Goal: Task Accomplishment & Management: Use online tool/utility

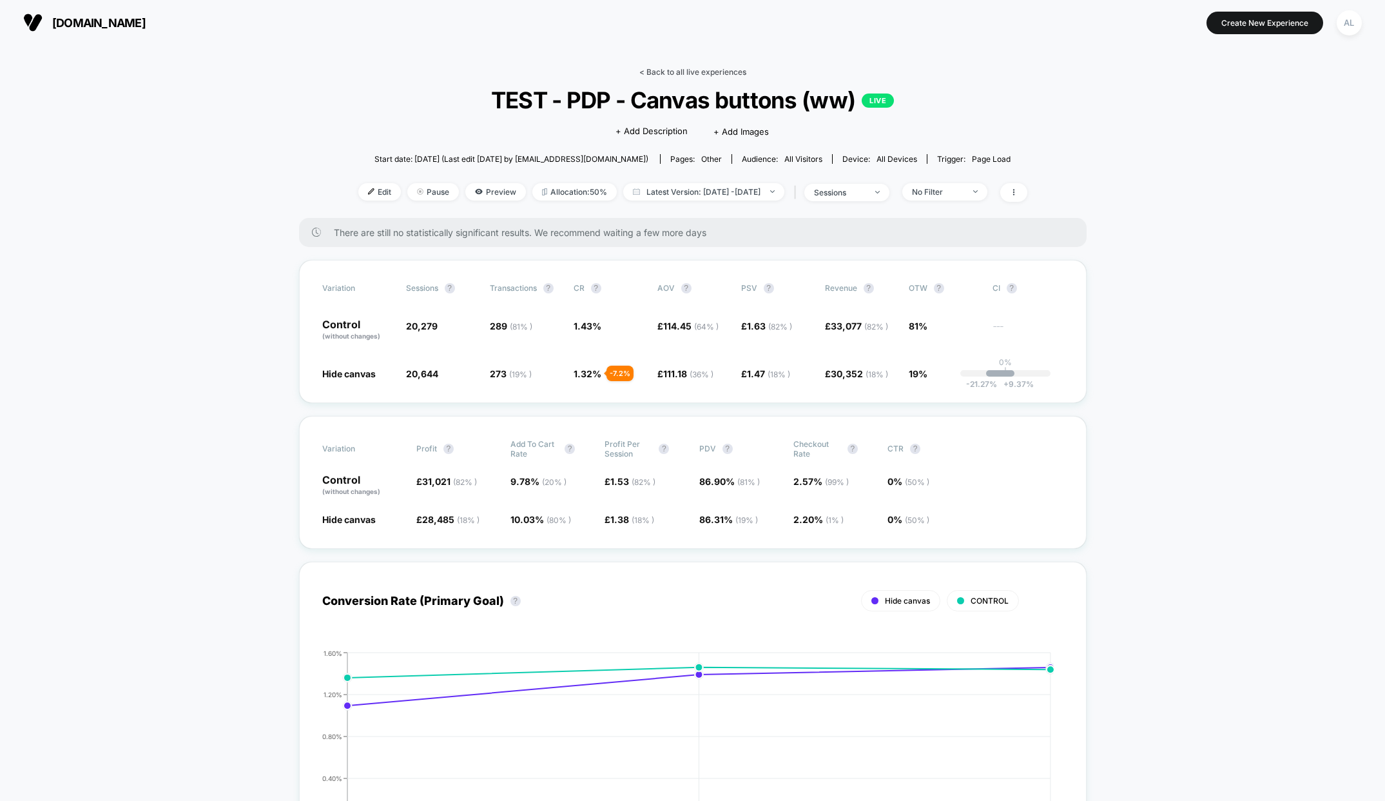
click at [663, 68] on link "< Back to all live experiences" at bounding box center [692, 72] width 107 height 10
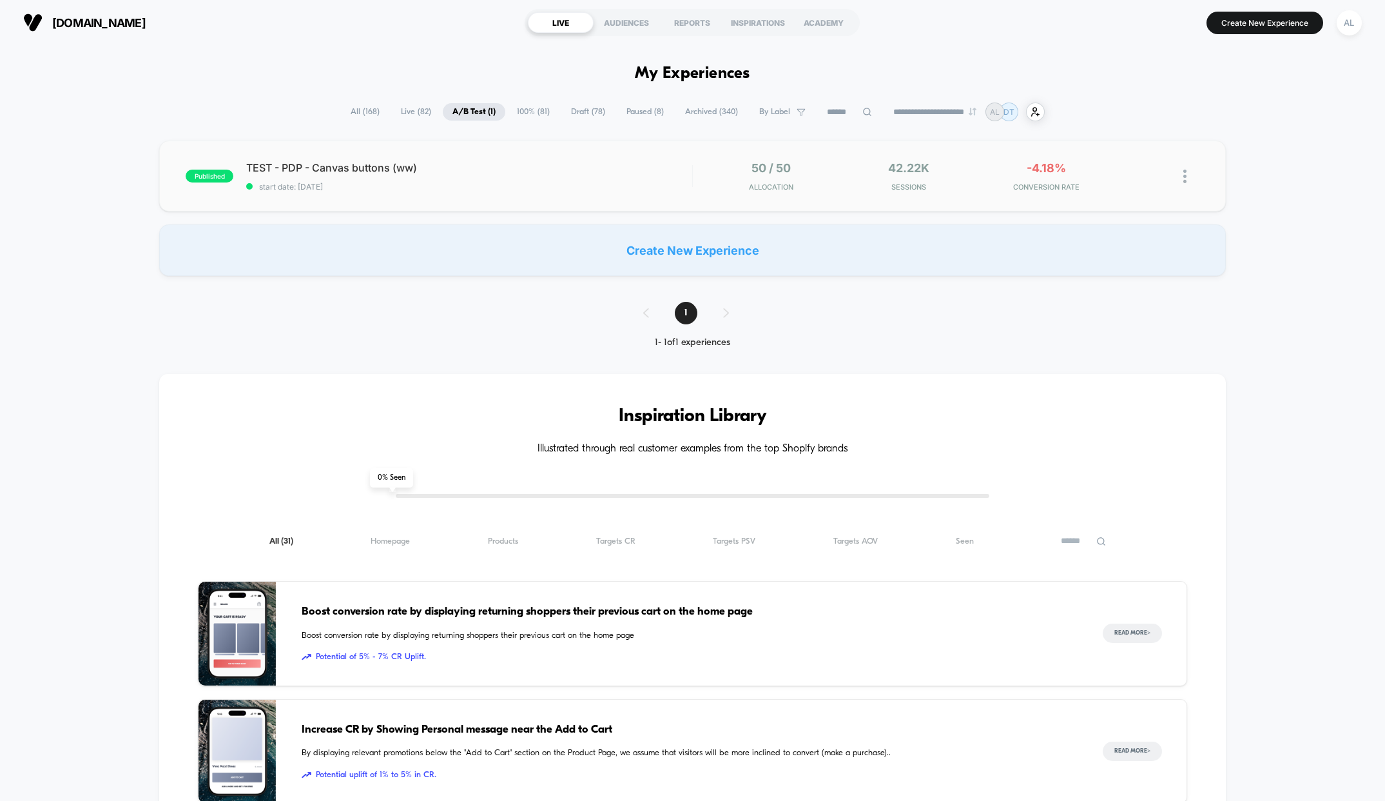
click at [523, 191] on div "published TEST - PDP - Canvas buttons (ww) start date: [DATE] 50 / 50 Allocatio…" at bounding box center [692, 176] width 1067 height 71
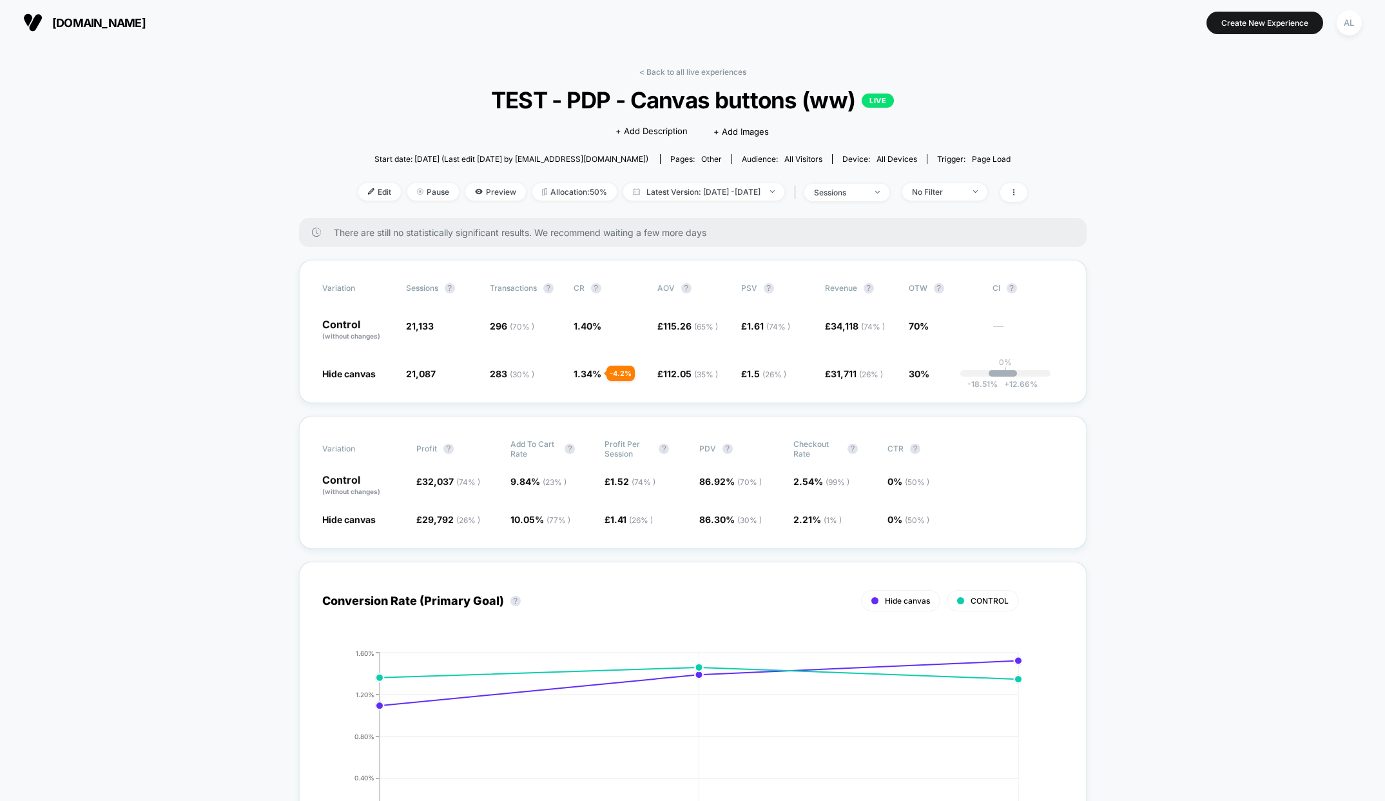
scroll to position [206, 0]
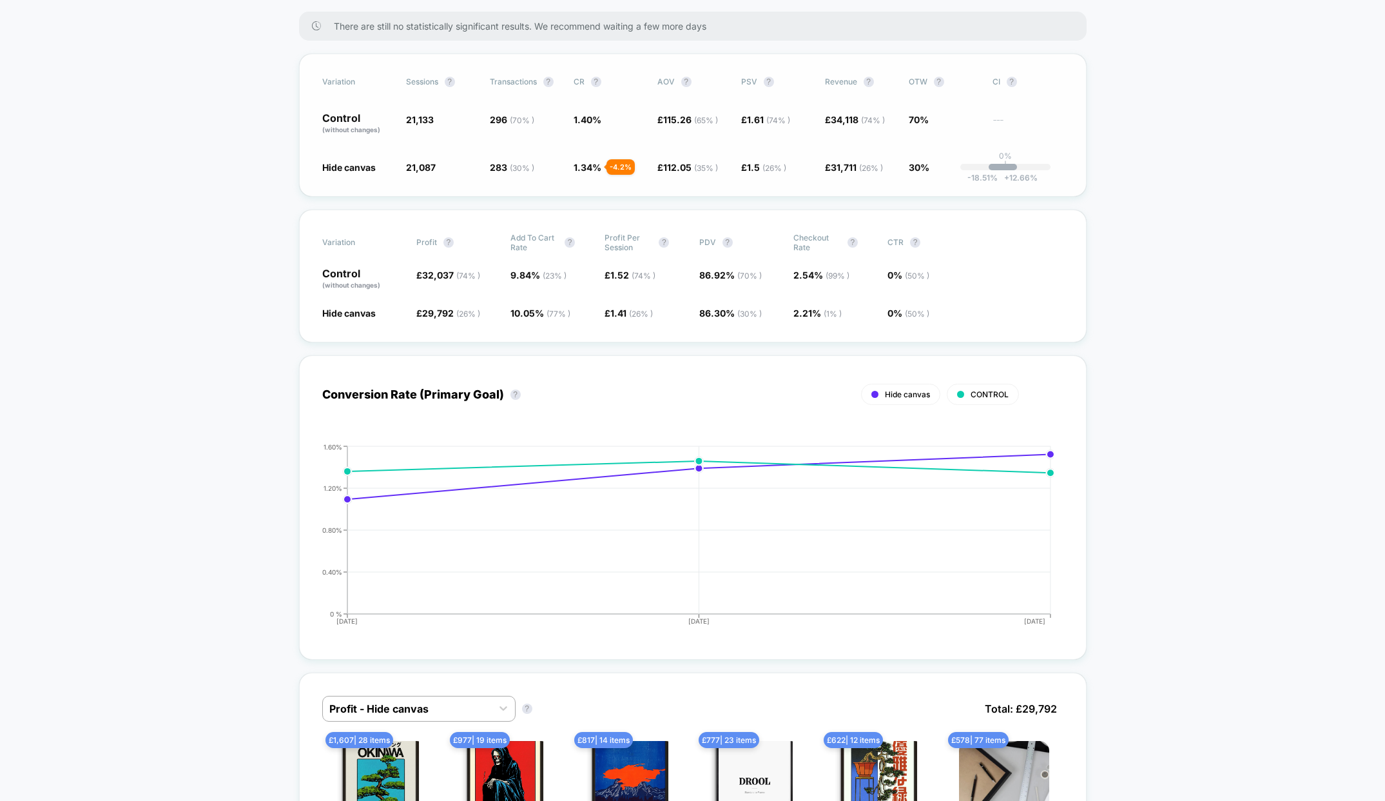
click at [706, 116] on span "( 65 % )" at bounding box center [706, 120] width 24 height 10
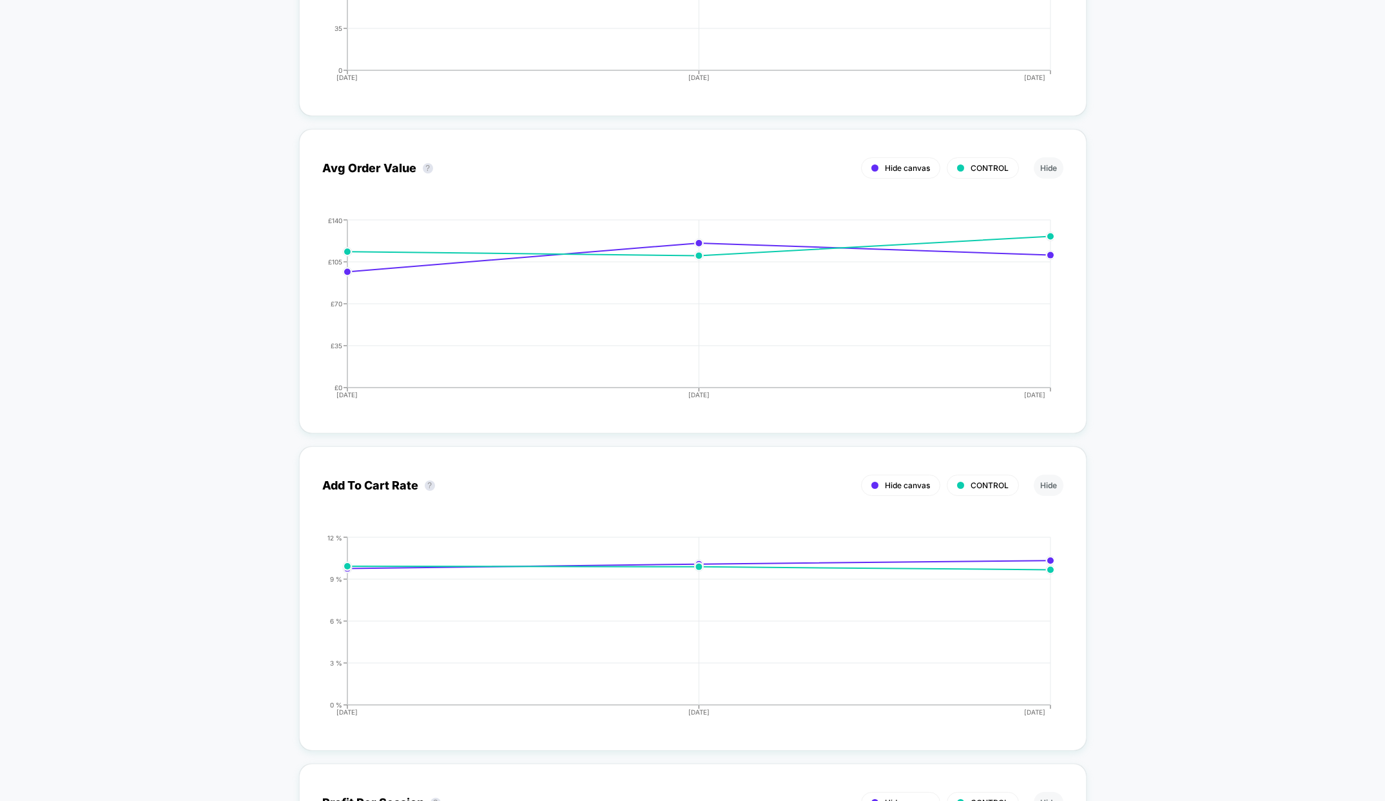
scroll to position [0, 0]
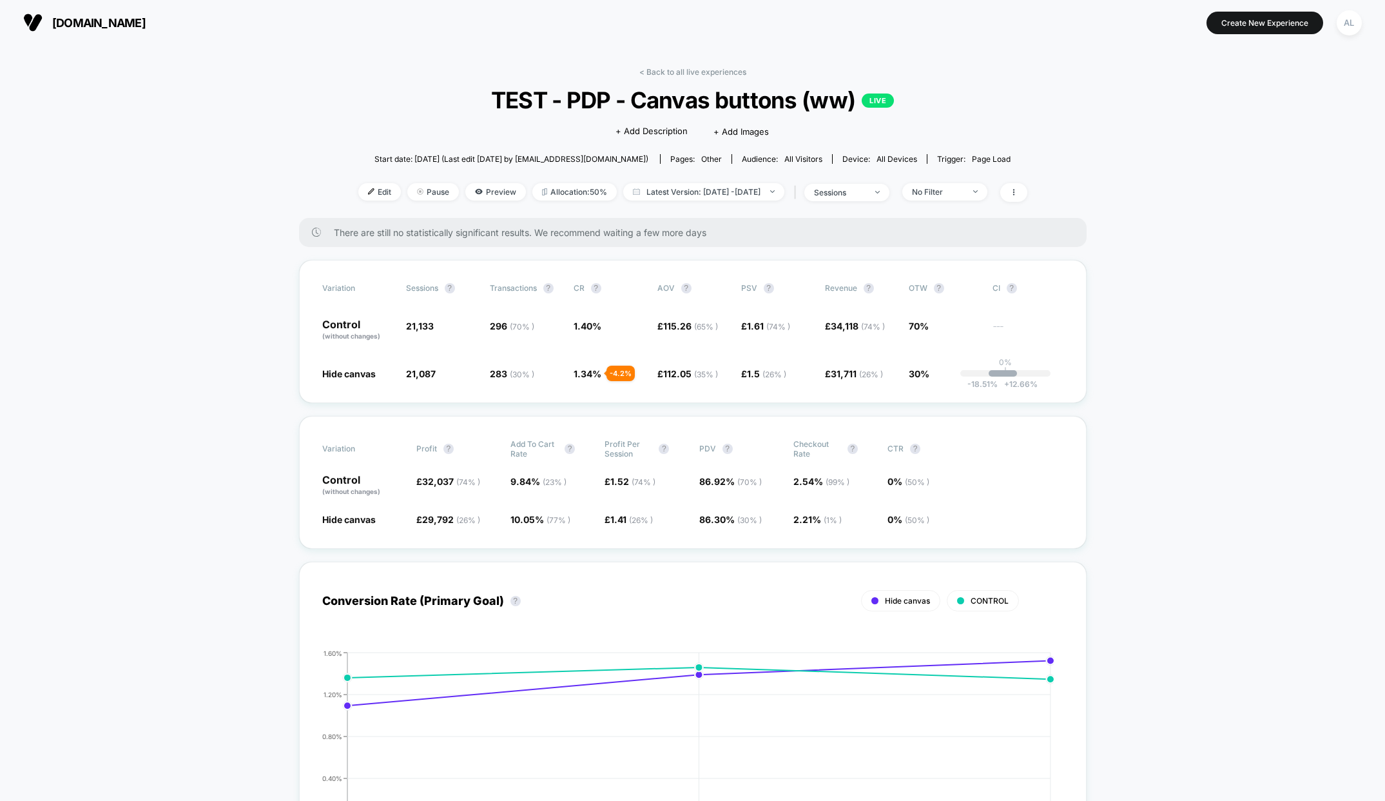
click at [657, 68] on link "< Back to all live experiences" at bounding box center [692, 72] width 107 height 10
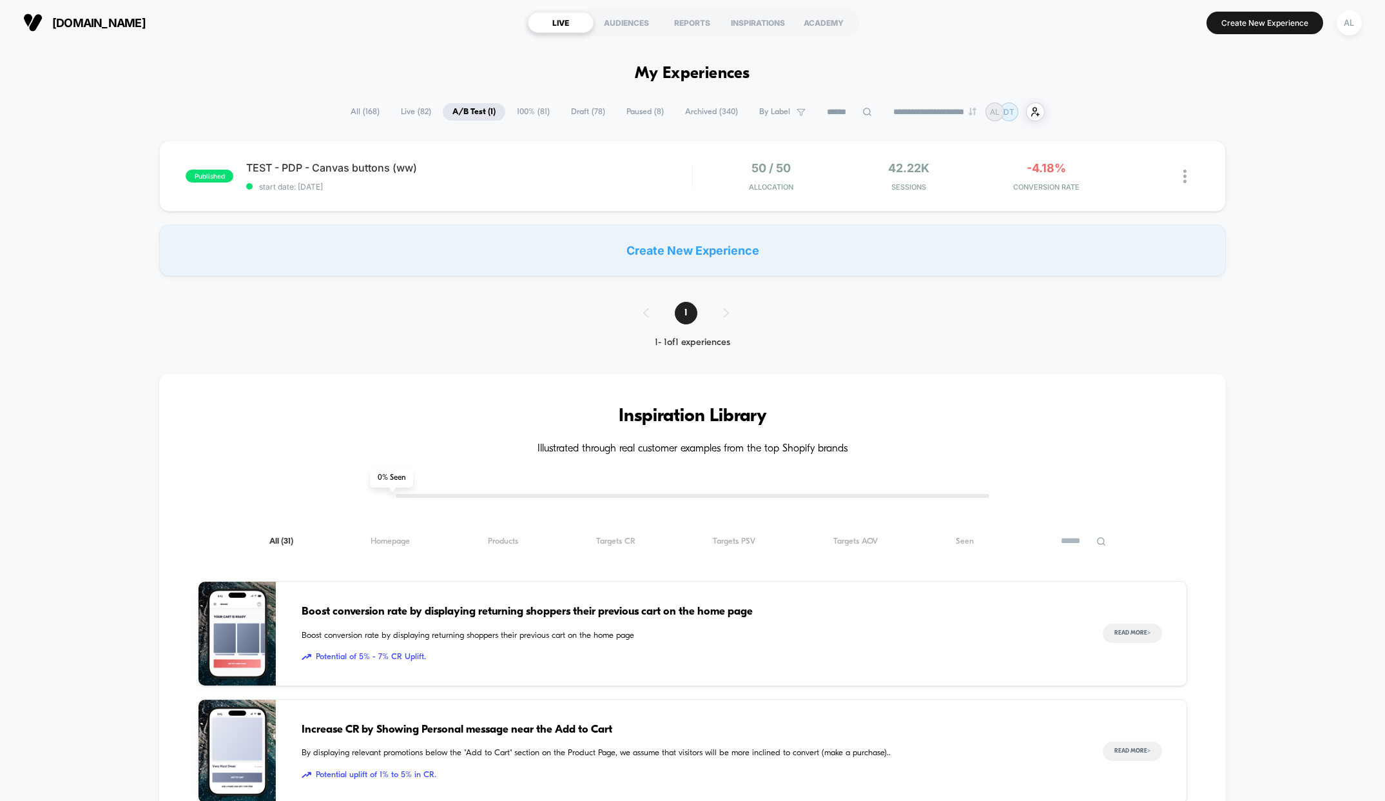
click at [826, 111] on input at bounding box center [849, 111] width 64 height 15
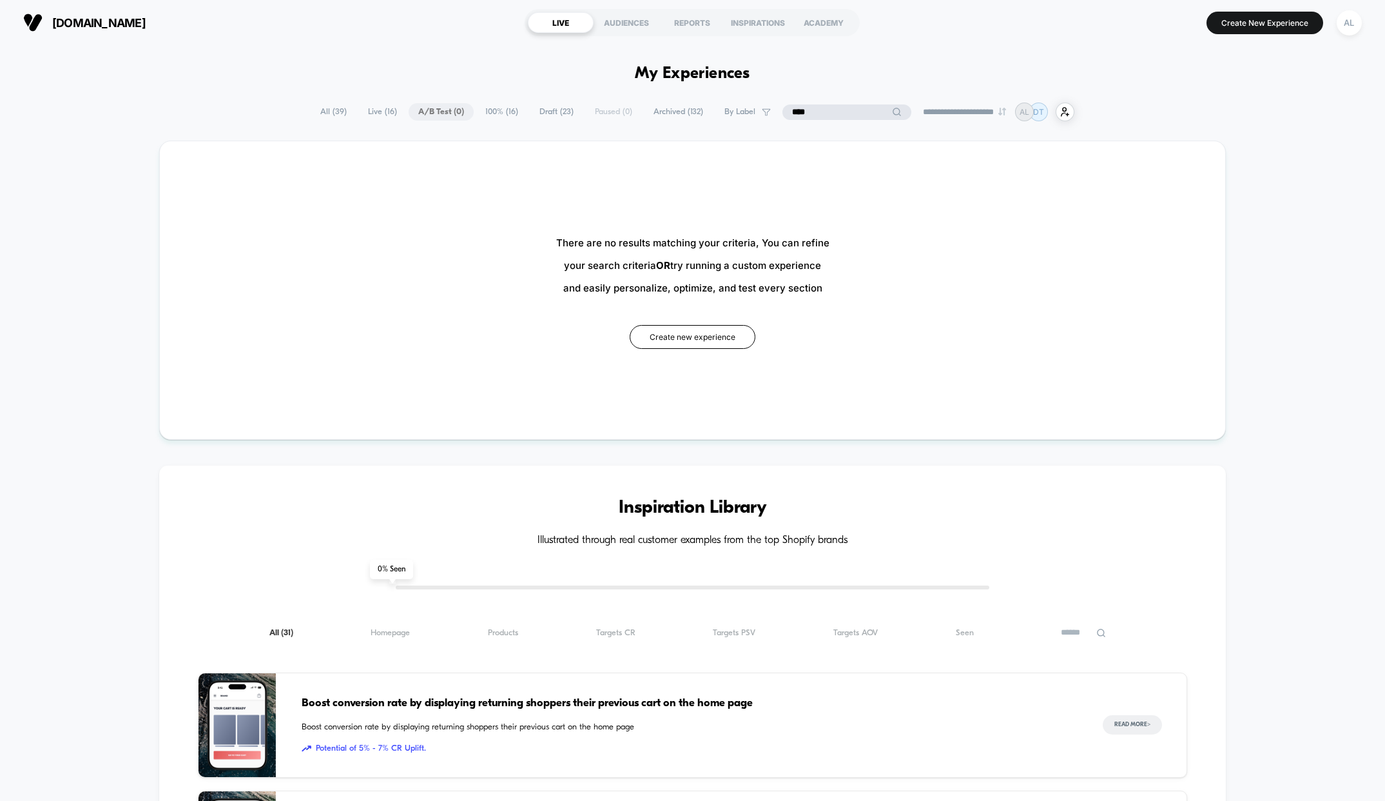
type input "****"
click at [343, 107] on span "All ( 39 )" at bounding box center [366, 111] width 46 height 17
click at [361, 115] on span "All ( 39 )" at bounding box center [366, 111] width 46 height 17
click at [367, 108] on span "All ( 39 )" at bounding box center [366, 111] width 46 height 17
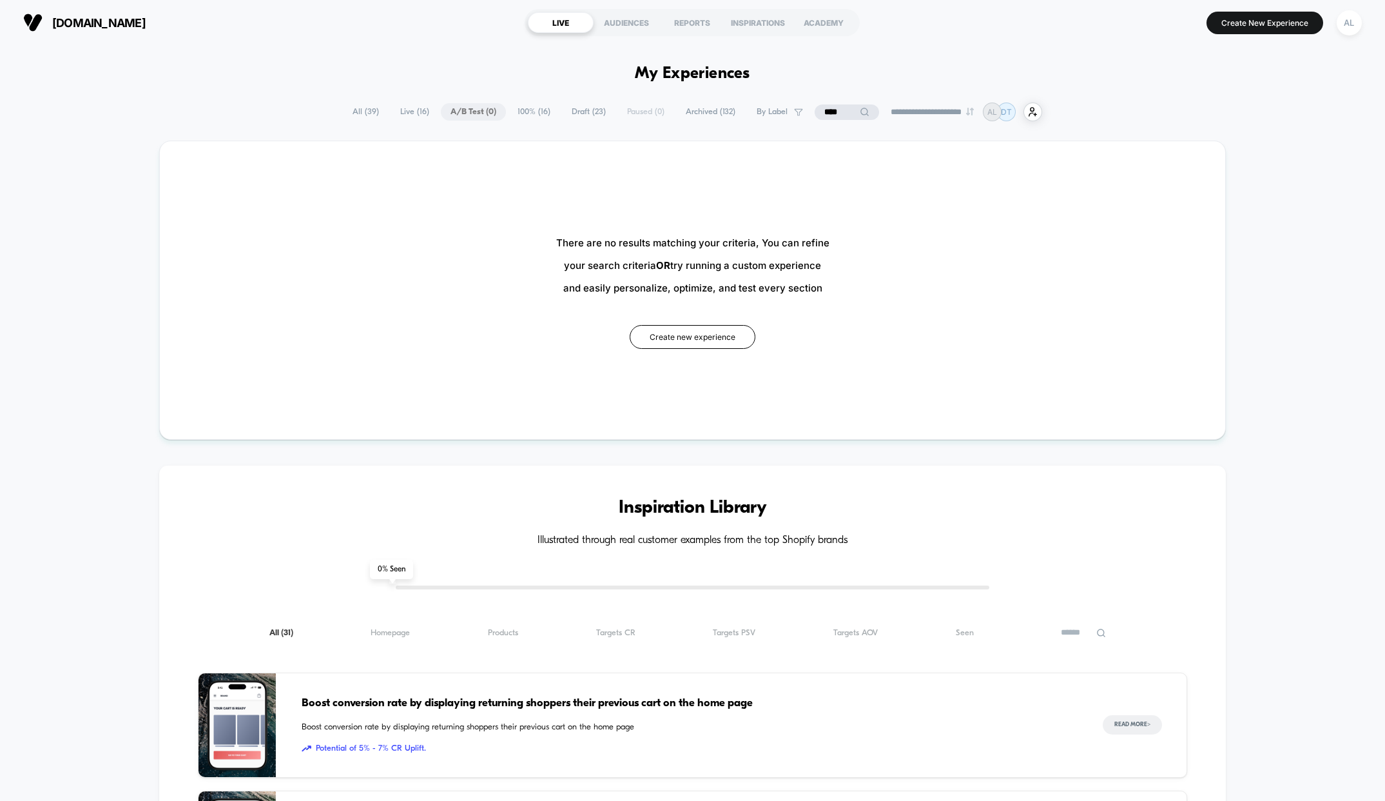
click at [815, 109] on input "****" at bounding box center [847, 111] width 64 height 15
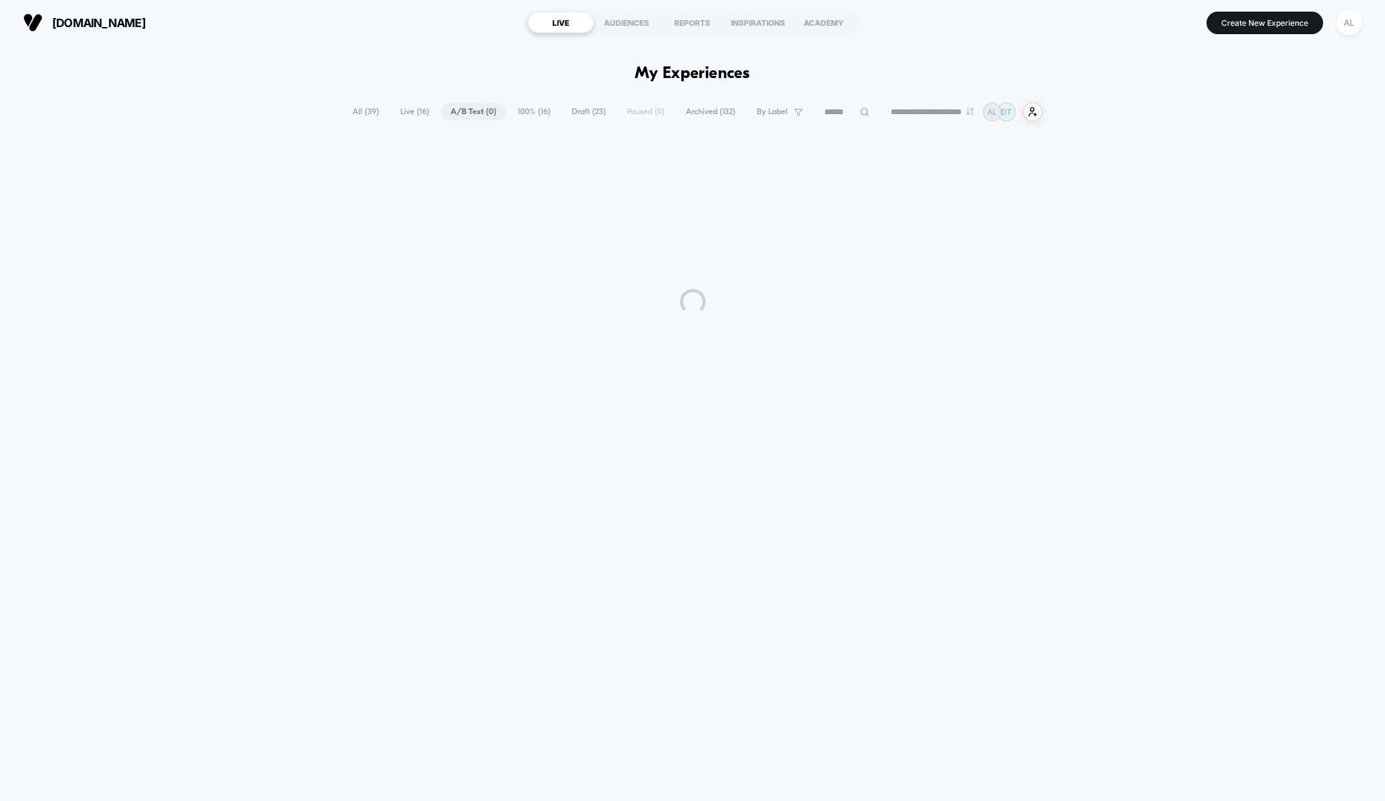
click at [343, 108] on span "All ( 39 )" at bounding box center [366, 111] width 46 height 17
click at [823, 109] on input at bounding box center [849, 111] width 64 height 15
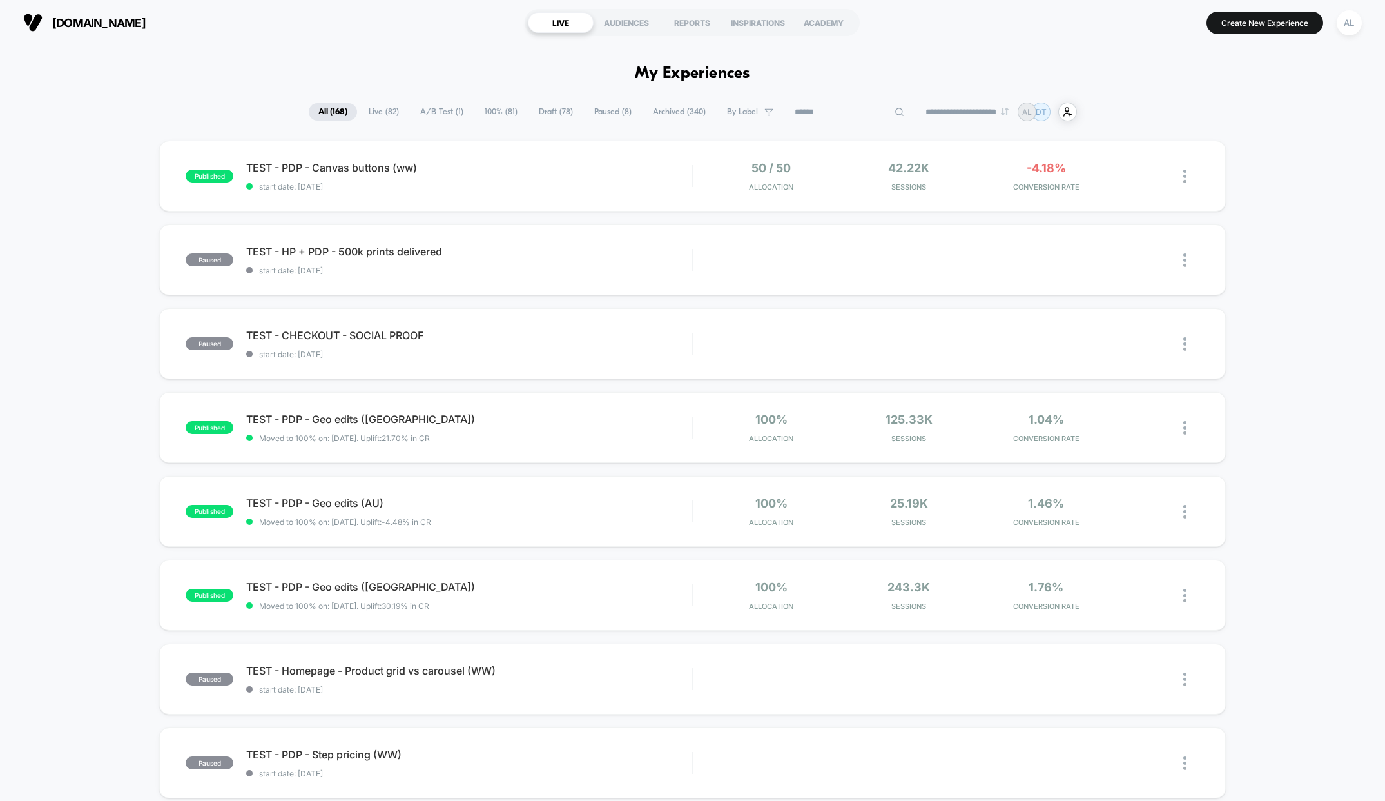
paste input "****"
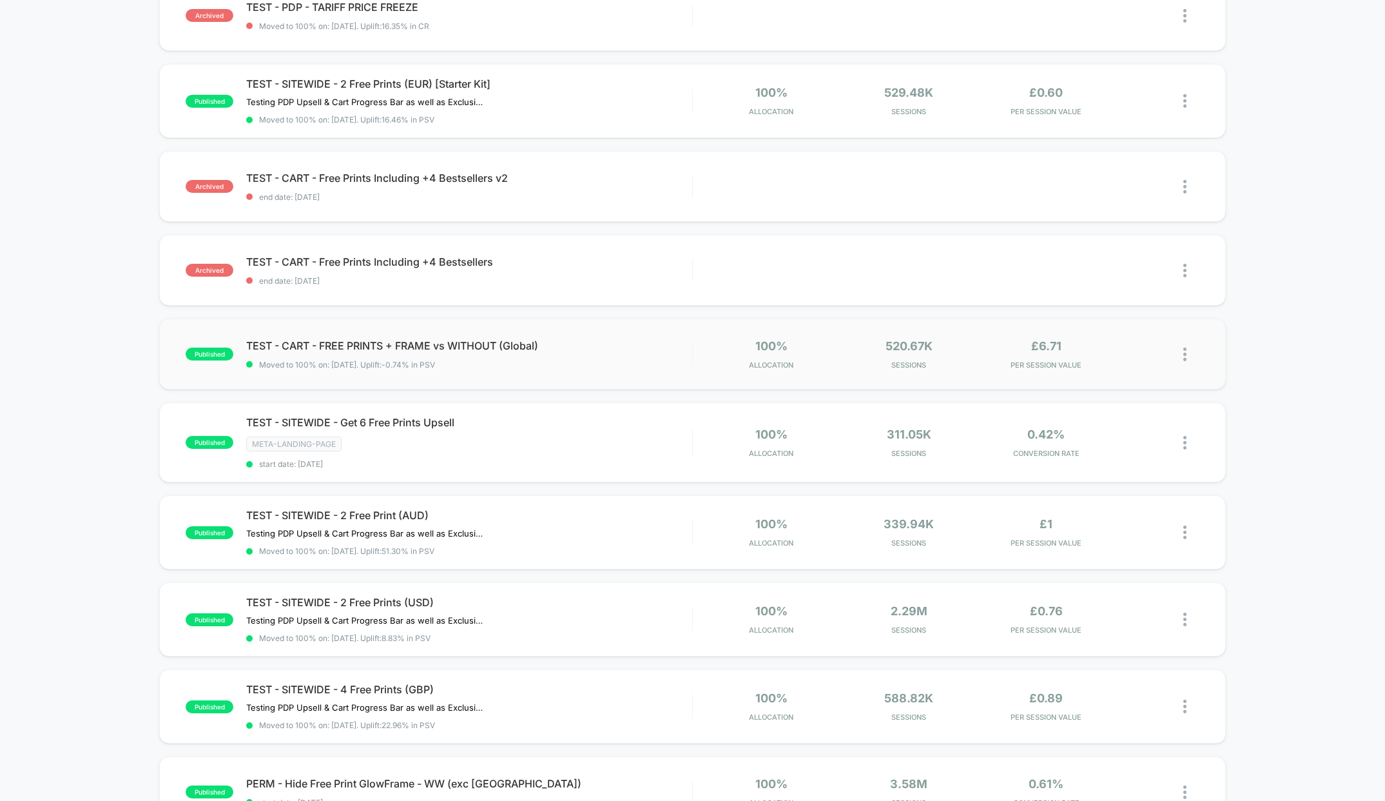
scroll to position [423, 0]
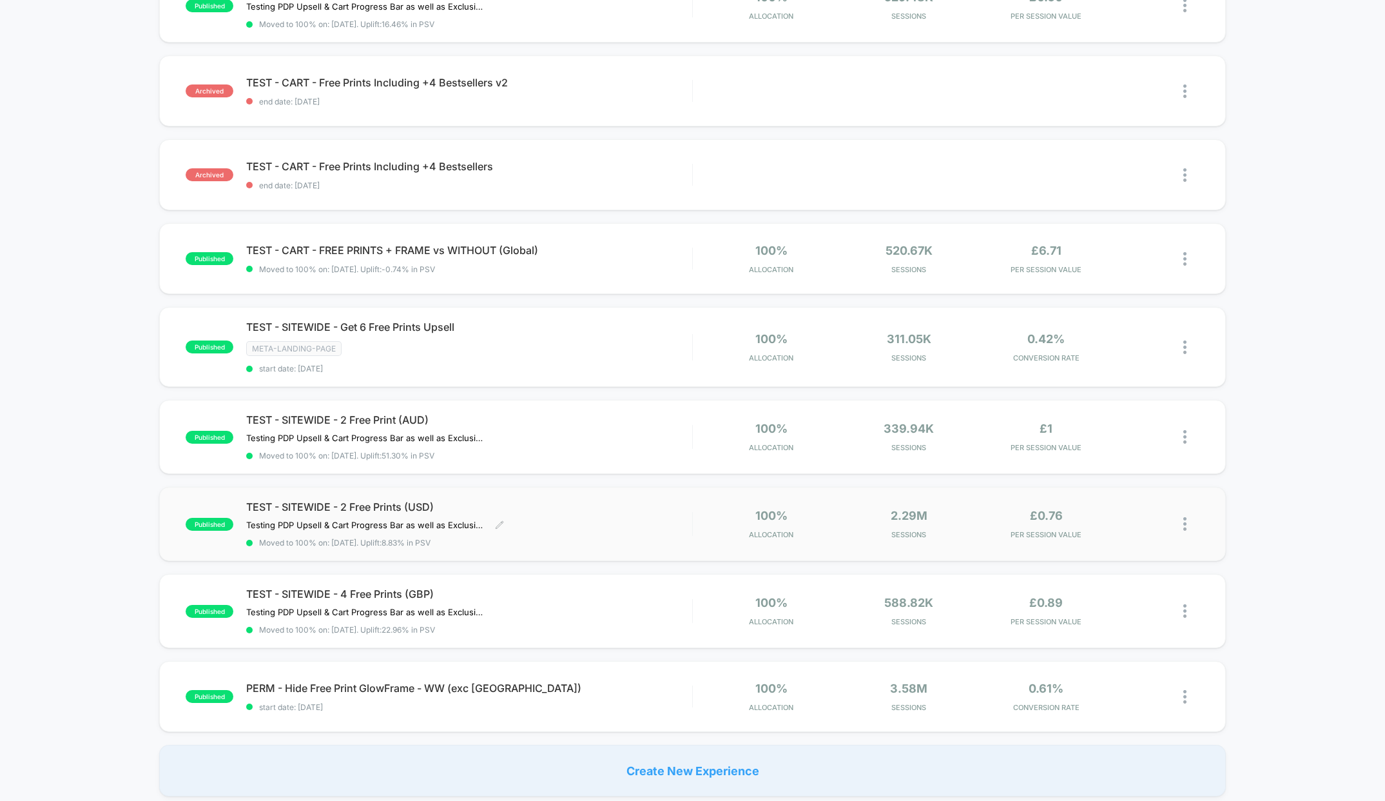
type input "****"
click at [533, 512] on div "TEST - SITEWIDE - 2 Free Prints (USD) Testing PDP Upsell & Cart Progress Bar as…" at bounding box center [469, 523] width 446 height 47
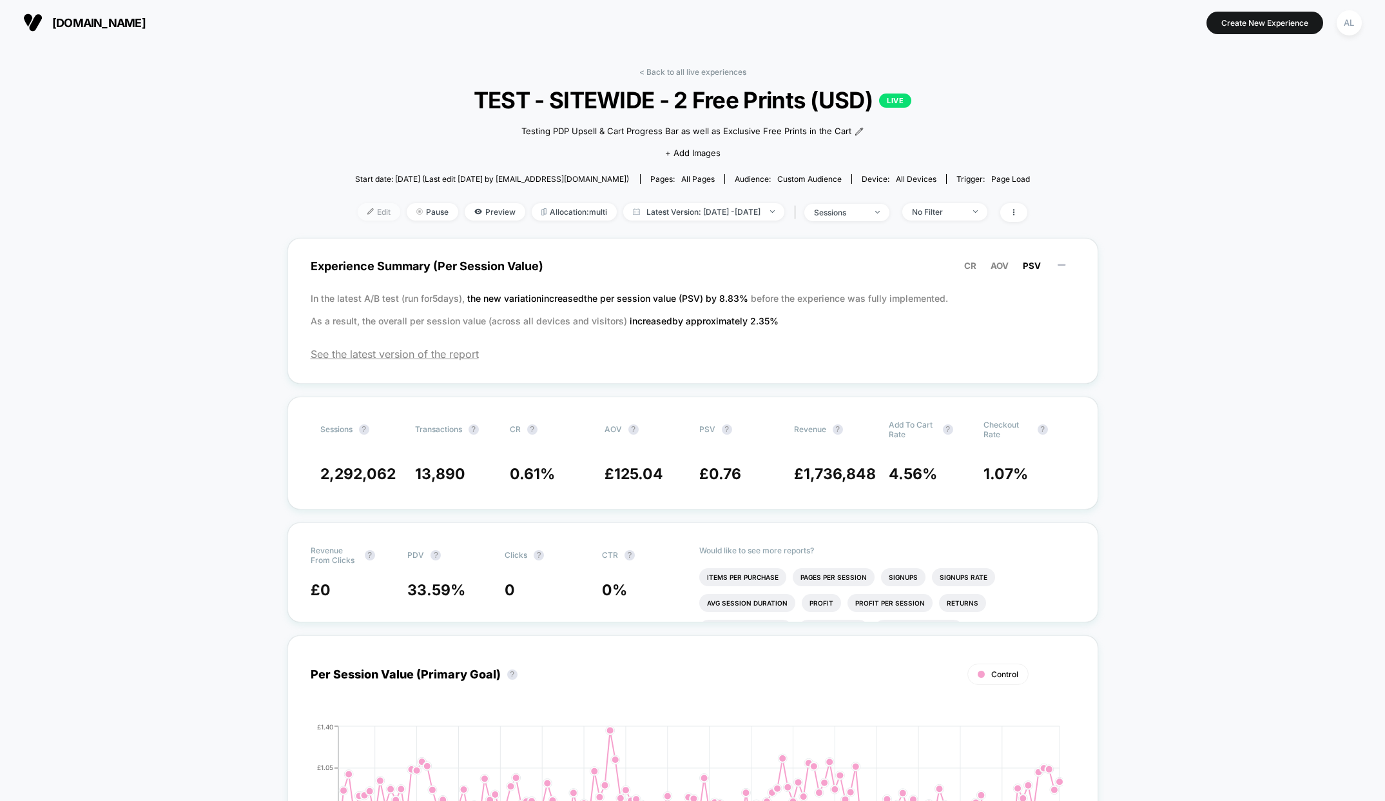
click at [367, 213] on span "Edit" at bounding box center [379, 211] width 43 height 17
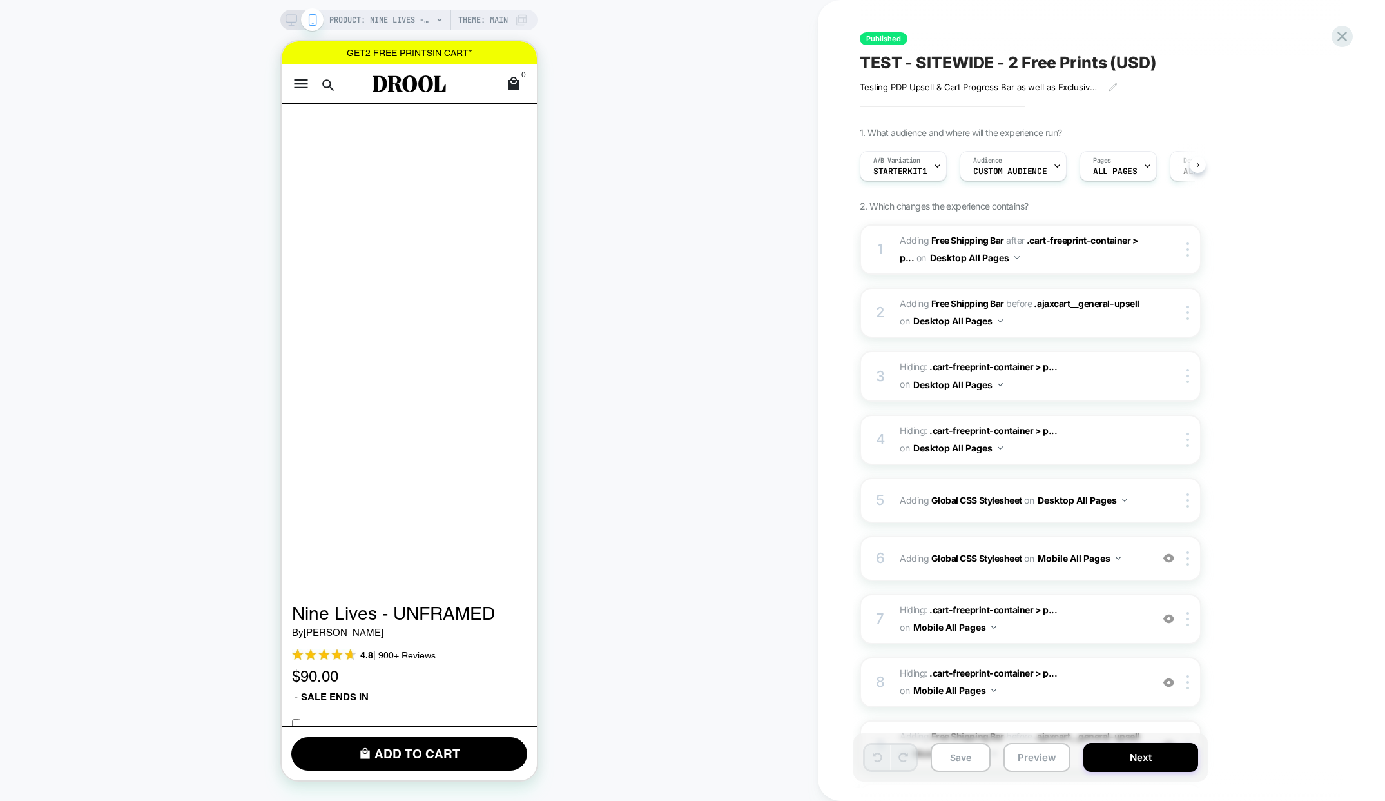
scroll to position [0, 1]
click at [1138, 761] on button "Next" at bounding box center [1141, 757] width 115 height 29
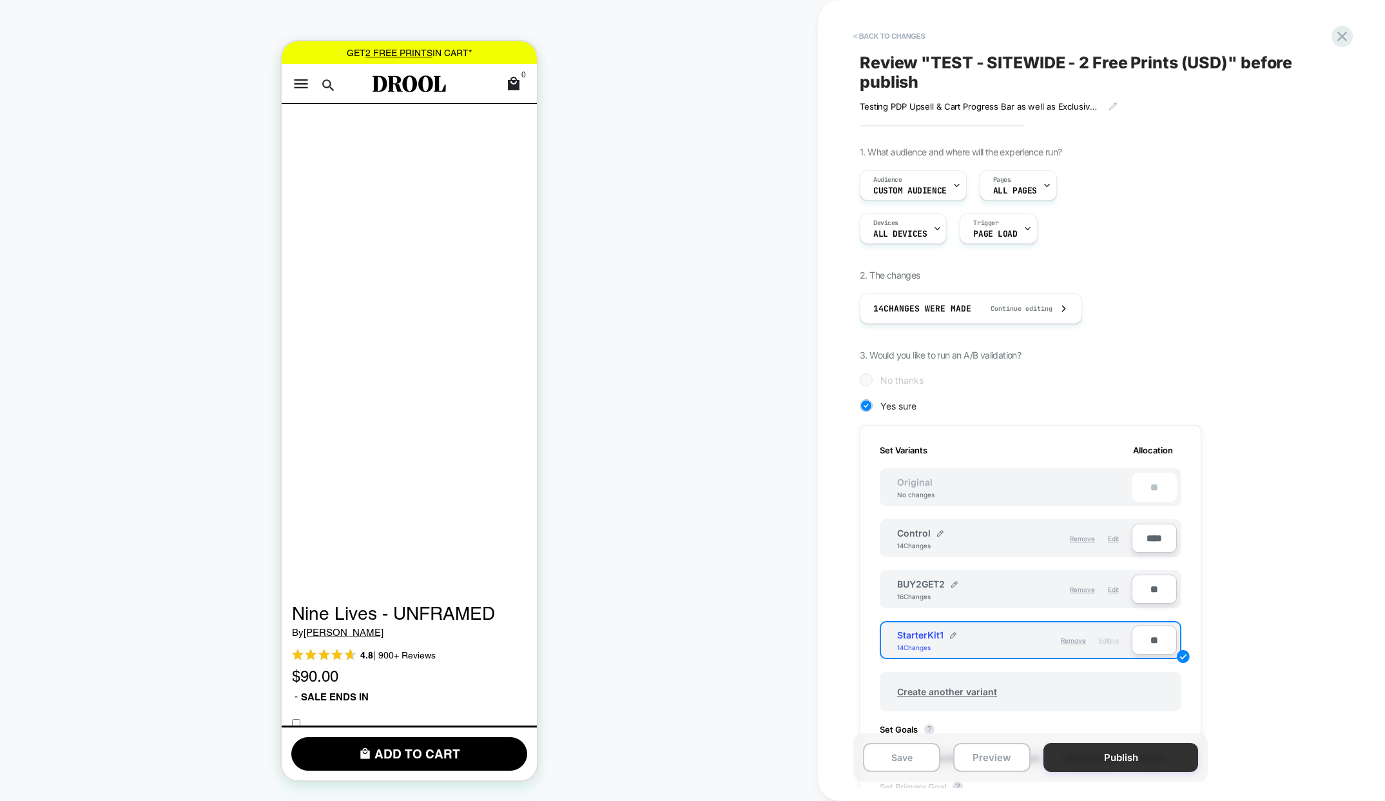
scroll to position [0, 1]
click at [1114, 537] on span "Edit" at bounding box center [1113, 538] width 11 height 8
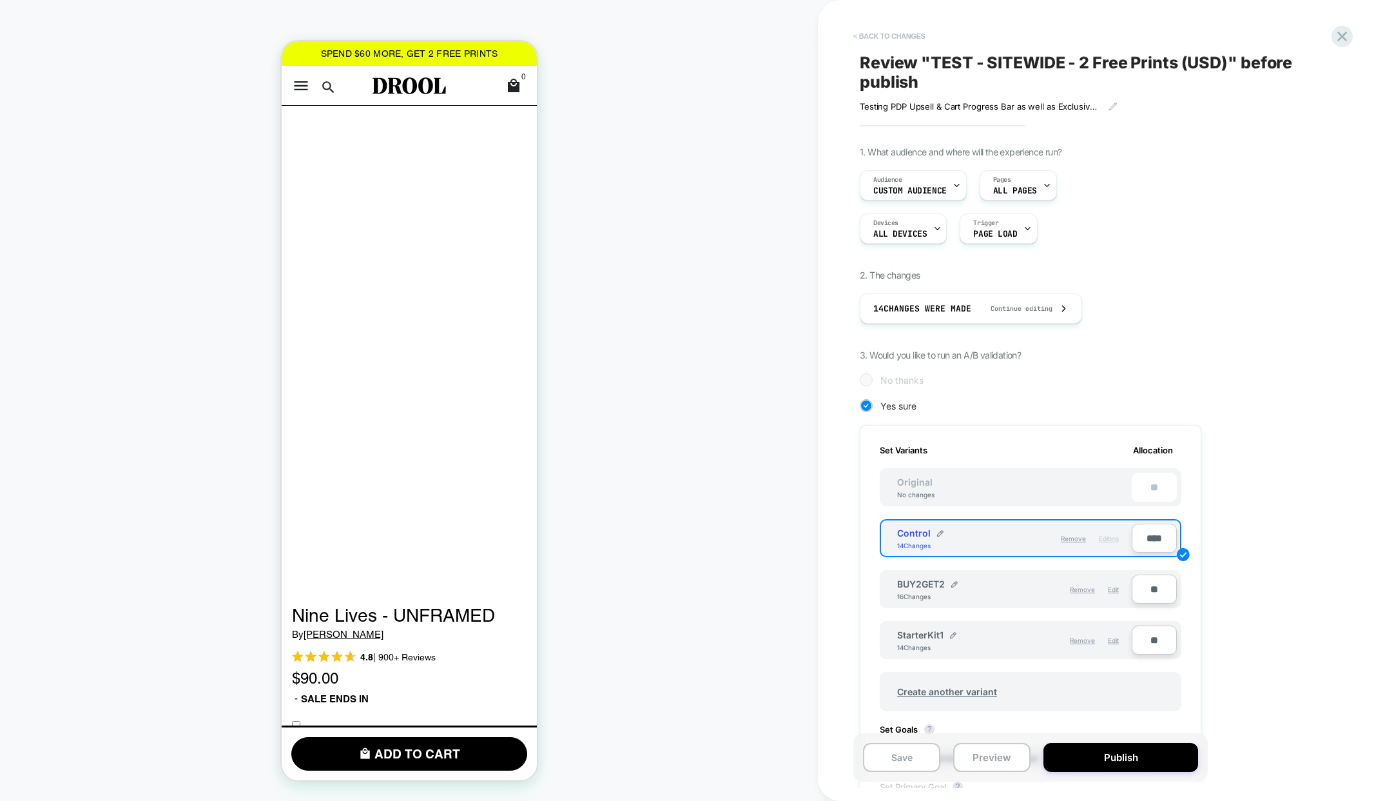
click at [881, 34] on button "< Back to changes" at bounding box center [889, 36] width 85 height 21
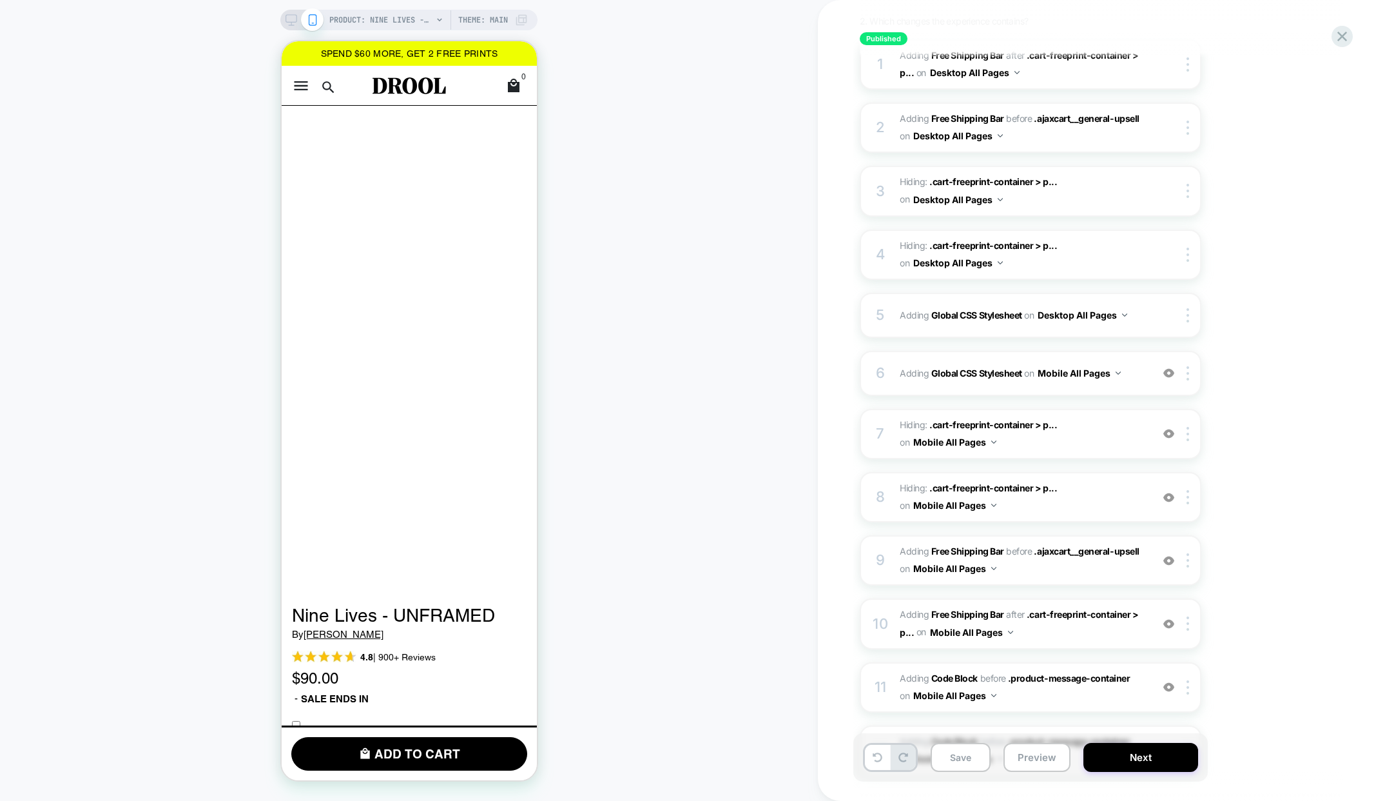
scroll to position [186, 0]
click at [1126, 385] on div "6 Adding Global CSS Stylesheet on Mobile All Pages Add Before Add After Copy to…" at bounding box center [1031, 372] width 342 height 45
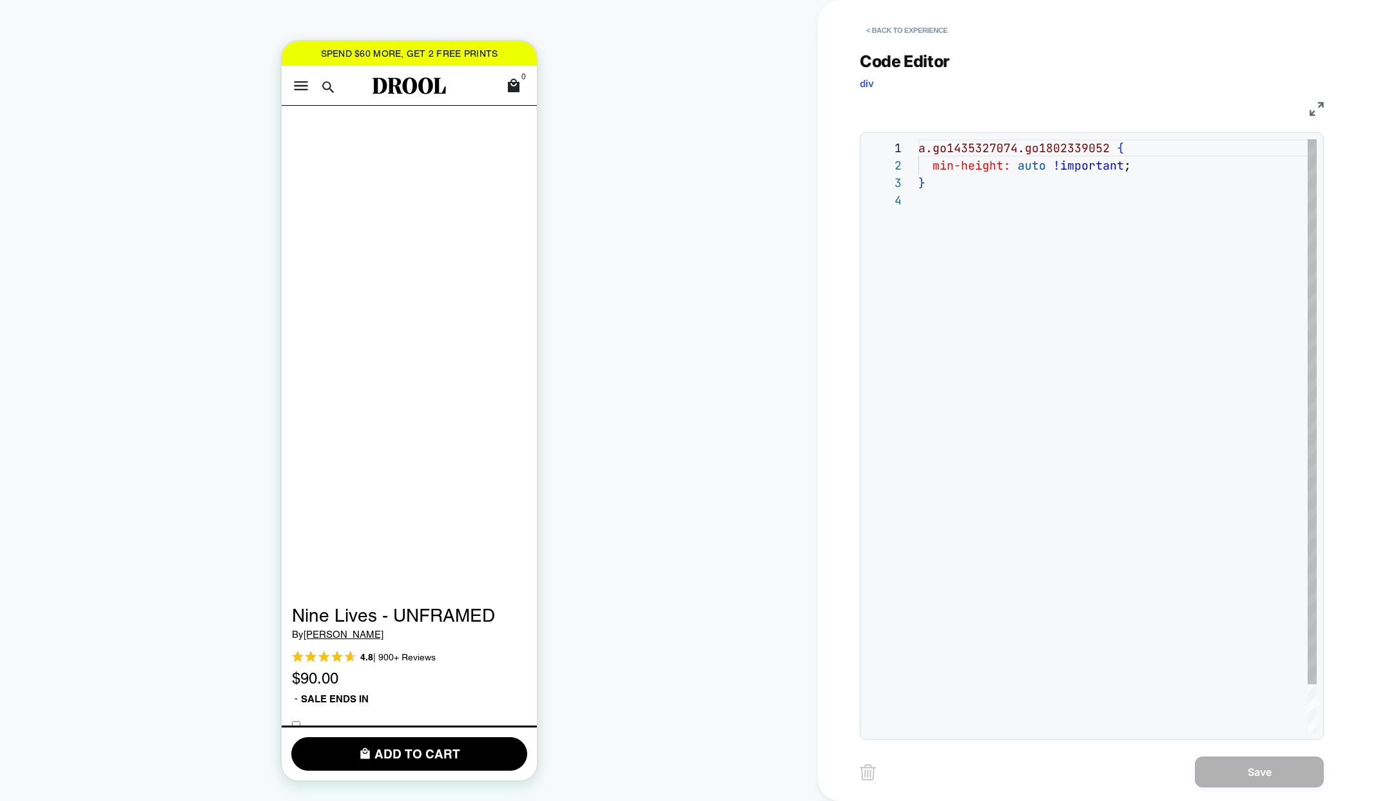
scroll to position [17, 21]
click at [937, 162] on div "a.go1435327074.go1802339052 { min-height: auto !important ; }" at bounding box center [1118, 461] width 398 height 645
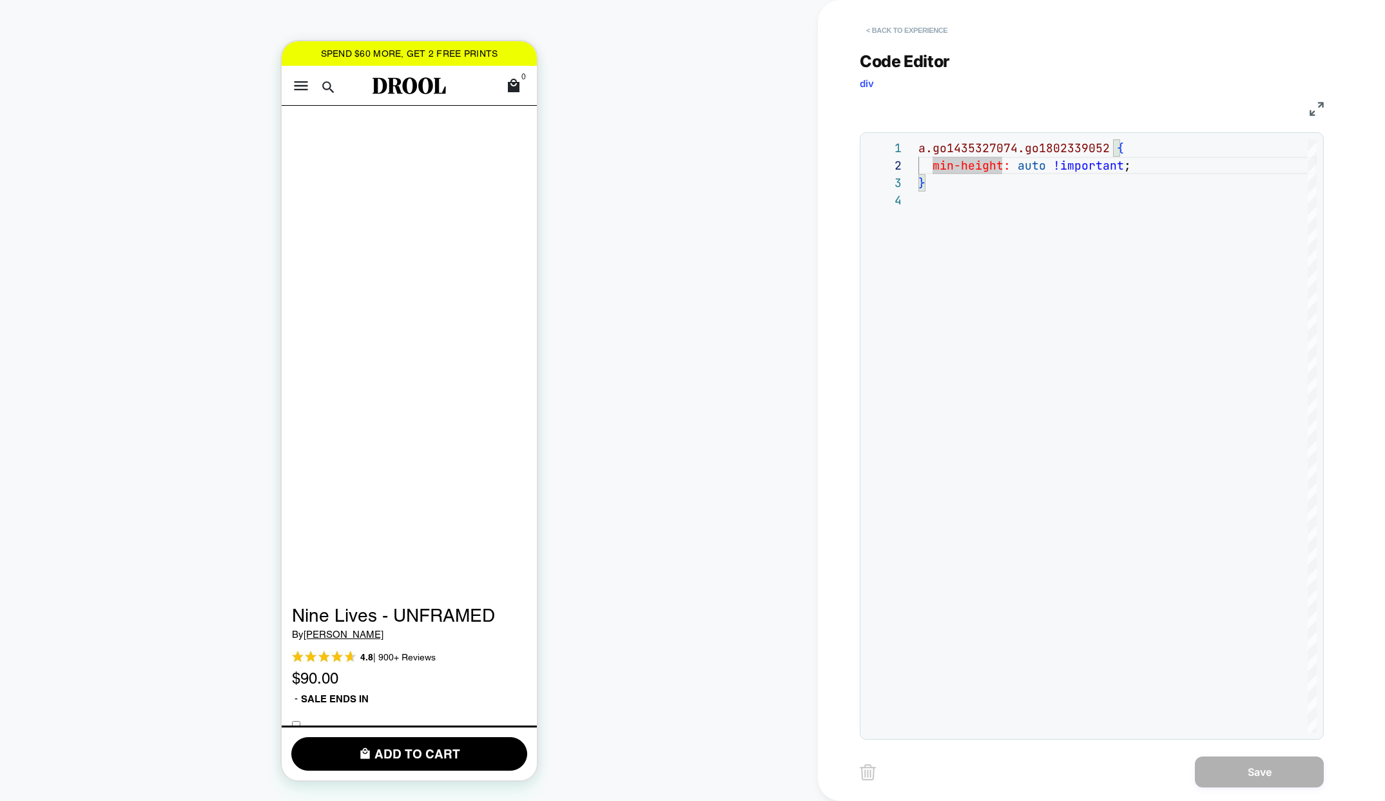
click at [888, 30] on button "< Back to experience" at bounding box center [907, 30] width 94 height 21
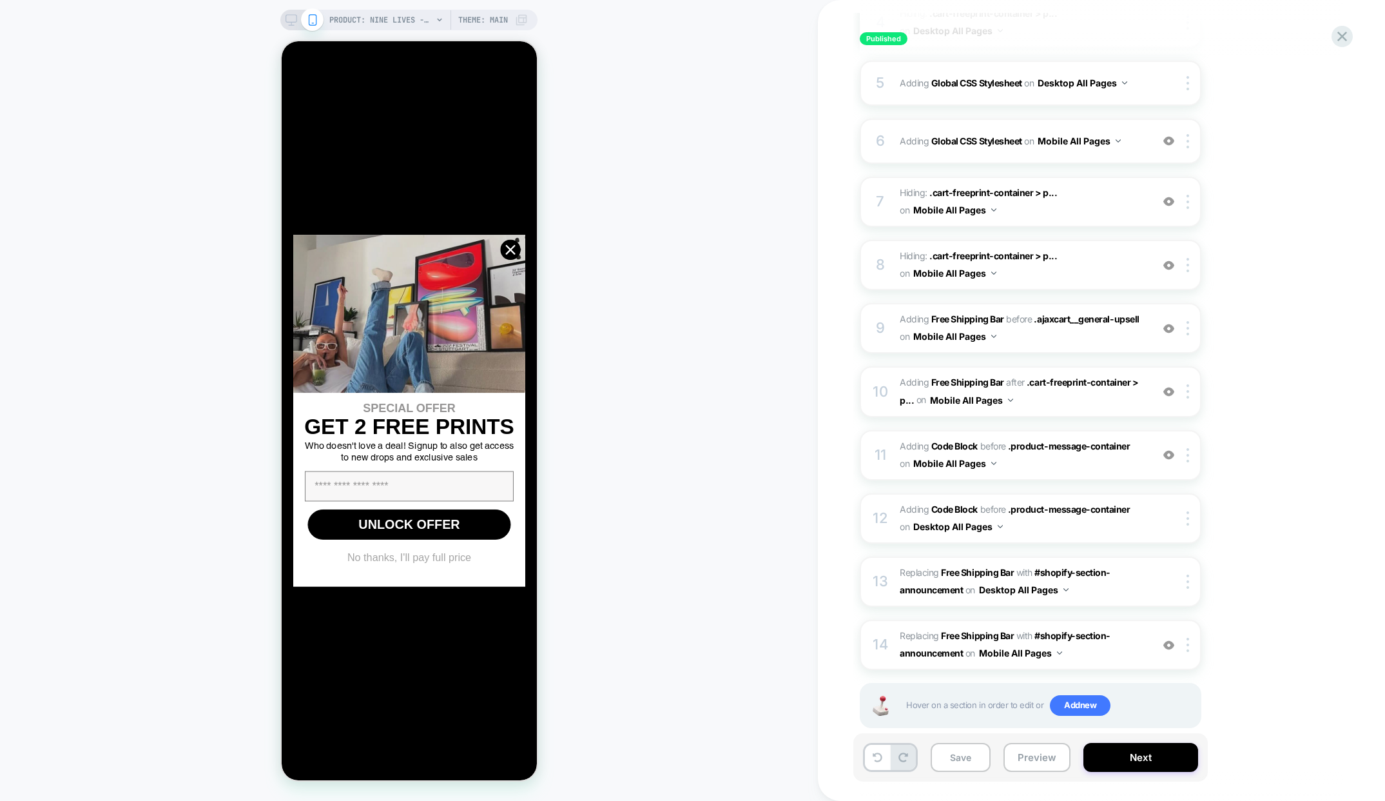
scroll to position [393, 0]
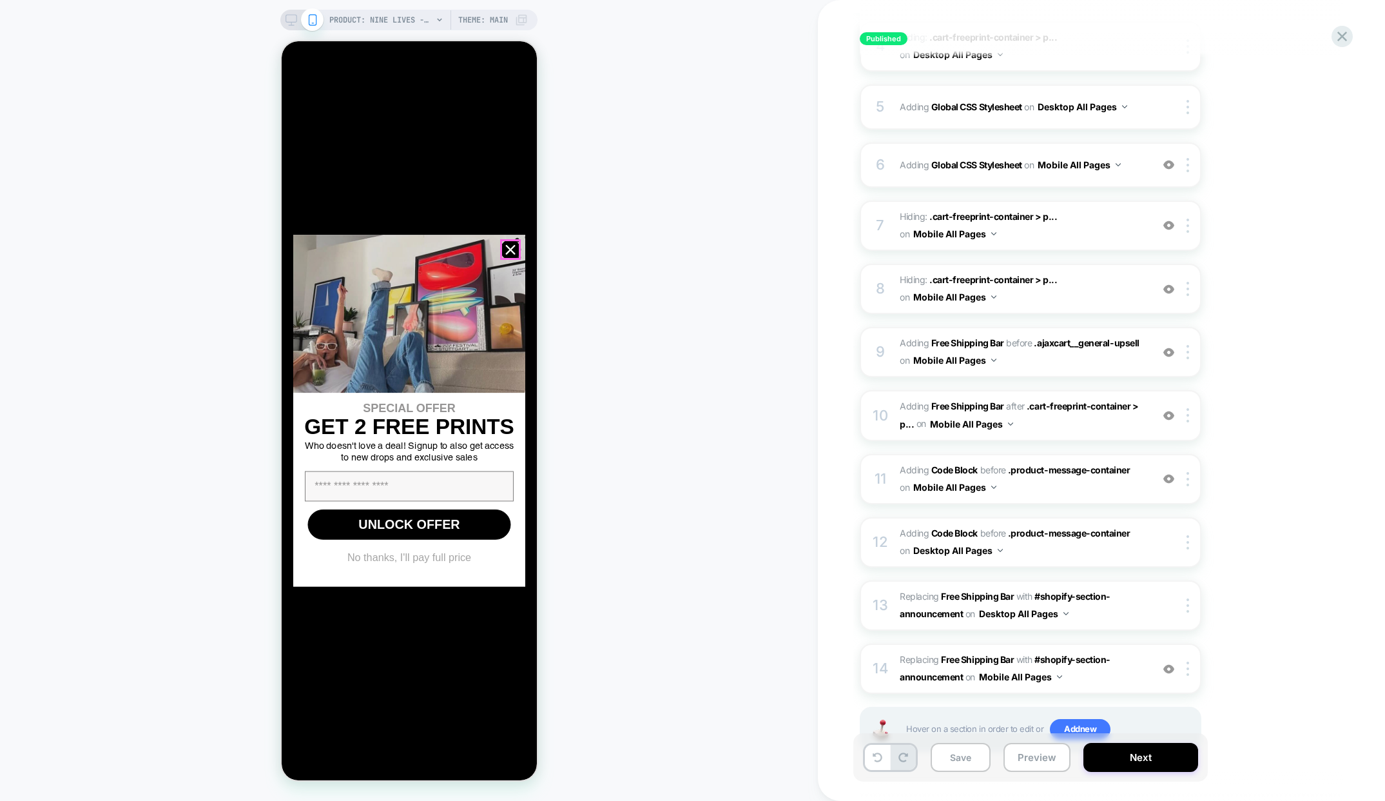
click at [503, 247] on circle "Close dialog" at bounding box center [509, 249] width 19 height 19
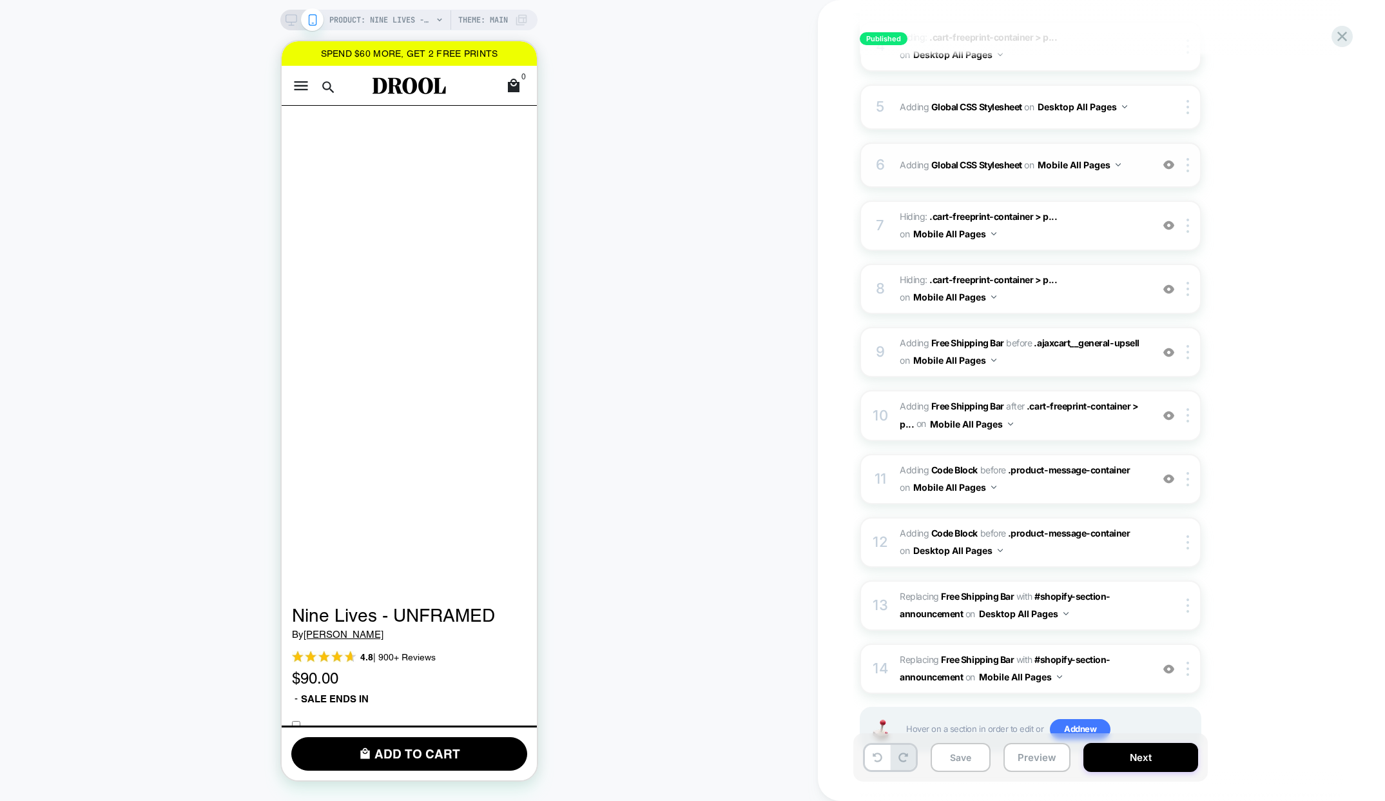
click at [1124, 181] on div "6 Adding Global CSS Stylesheet on Mobile All Pages Add Before Add After Copy to…" at bounding box center [1031, 164] width 342 height 45
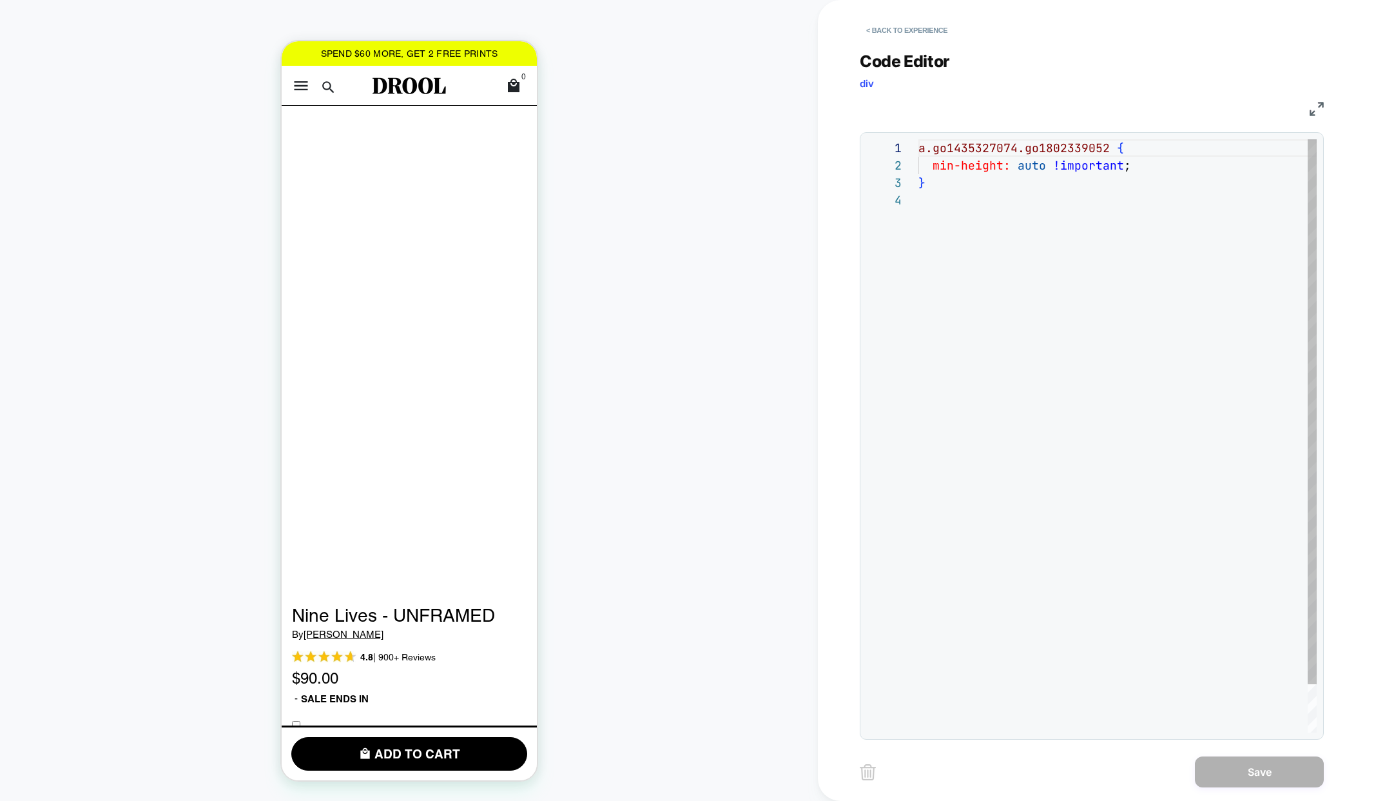
scroll to position [52, 0]
drag, startPoint x: 853, startPoint y: 25, endPoint x: 867, endPoint y: 28, distance: 13.8
click at [854, 25] on div "**********" at bounding box center [1101, 400] width 567 height 801
click at [872, 29] on button "< Back to experience" at bounding box center [907, 30] width 94 height 21
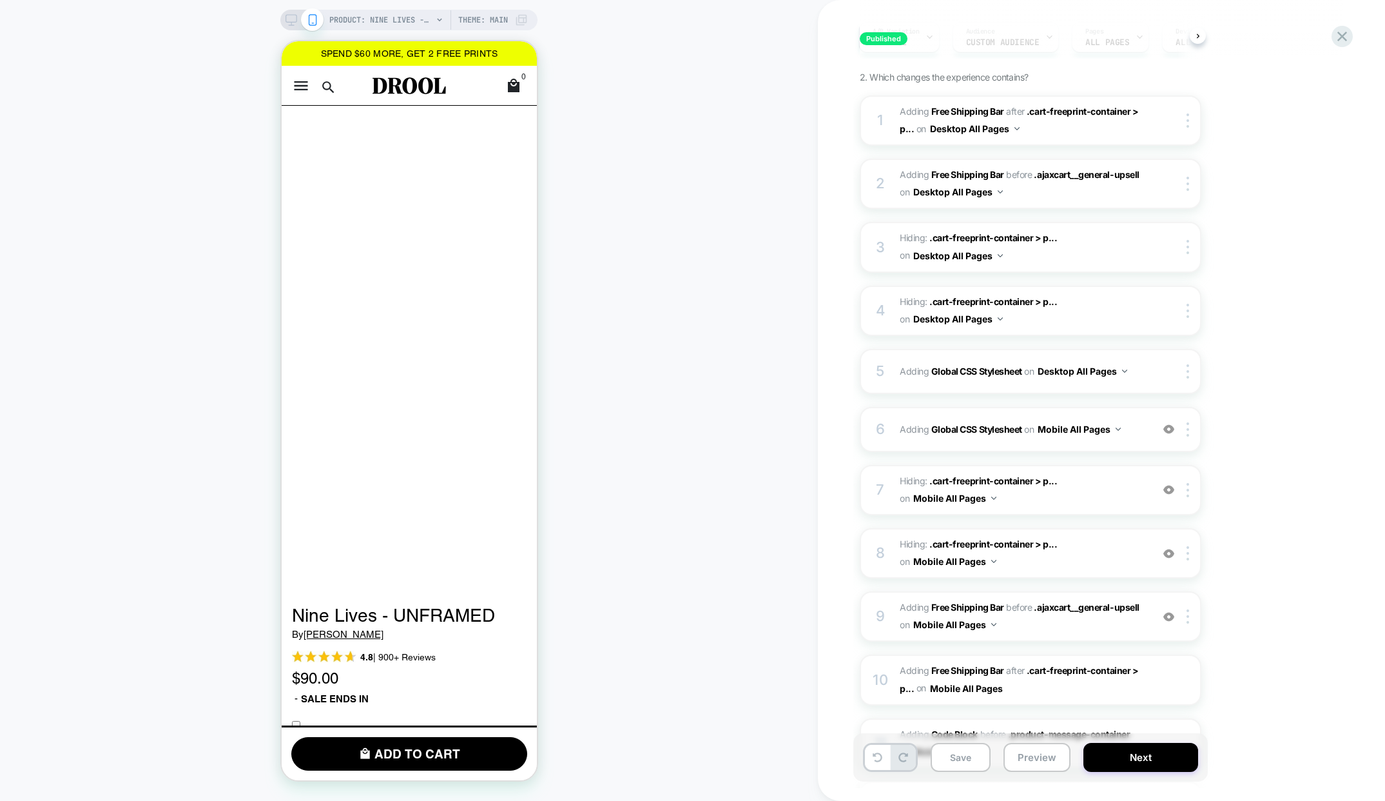
scroll to position [242, 0]
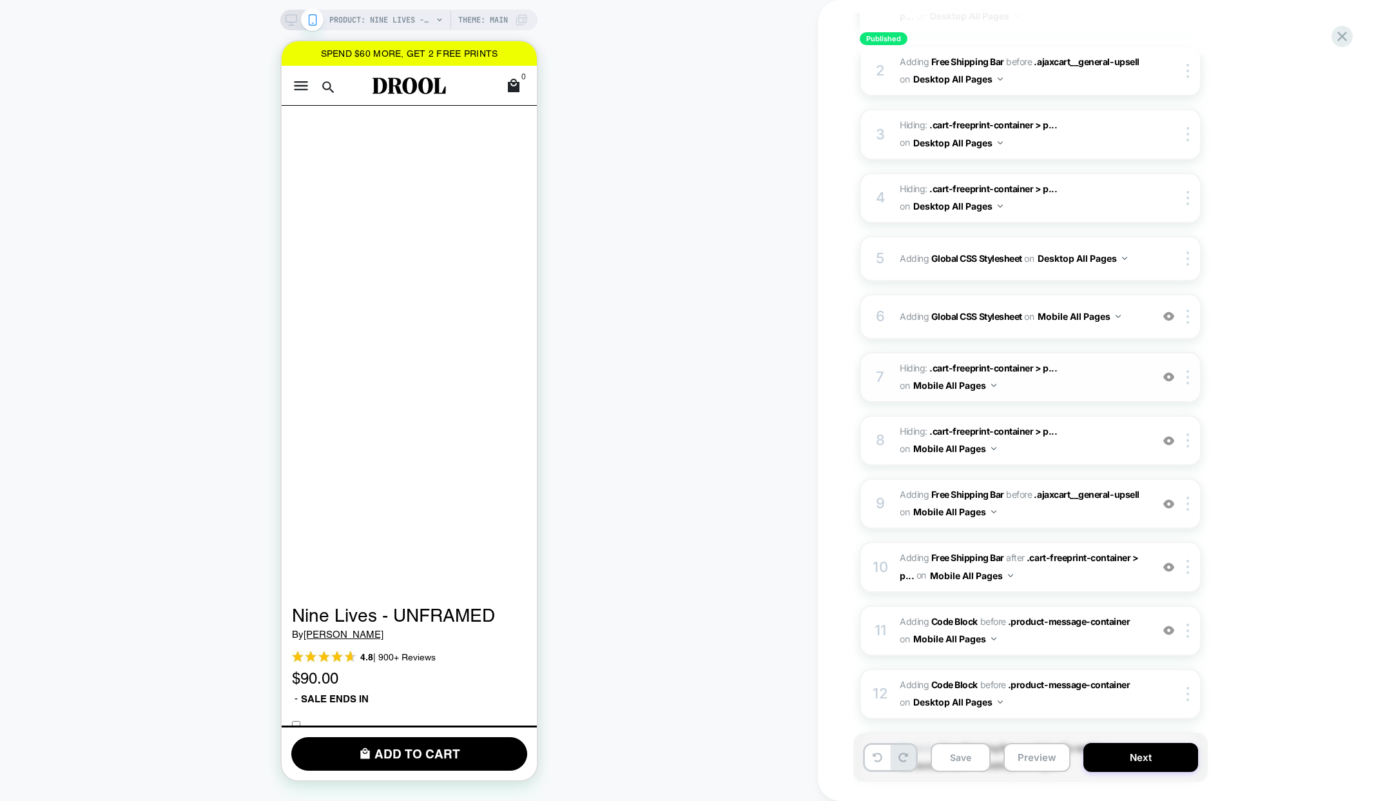
click at [1116, 382] on span "Hiding : .cart-freeprint-container > p... .cart-freeprint-container > p:nth-chi…" at bounding box center [1023, 377] width 246 height 35
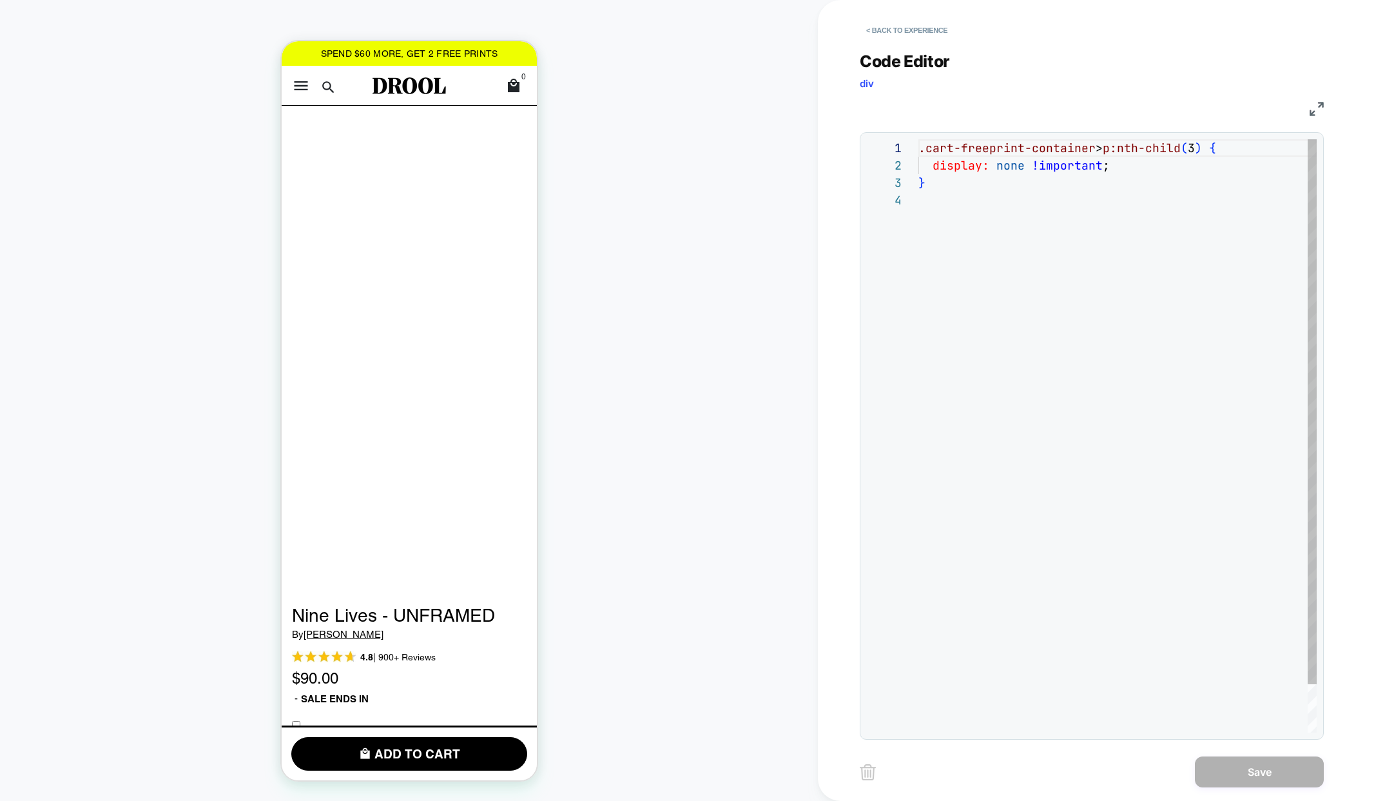
scroll to position [52, 0]
click at [882, 18] on div "< Back to experience" at bounding box center [1143, 19] width 567 height 39
click at [888, 36] on button "< Back to experience" at bounding box center [907, 30] width 94 height 21
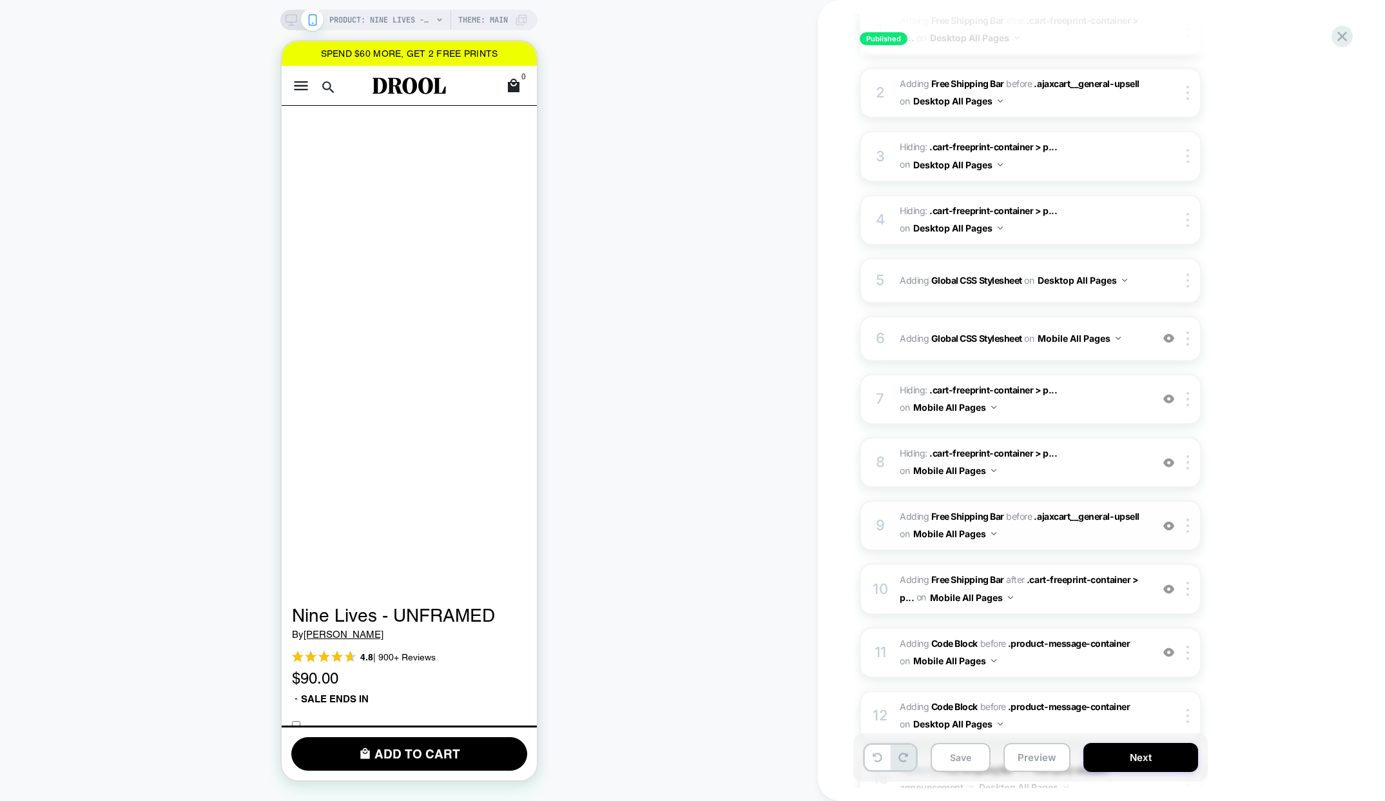
scroll to position [221, 0]
click at [1094, 532] on span "#_loomi_addon_1713097412879_dup1713099360_dup1713459895_dup1713965804_dup171561…" at bounding box center [1023, 524] width 246 height 35
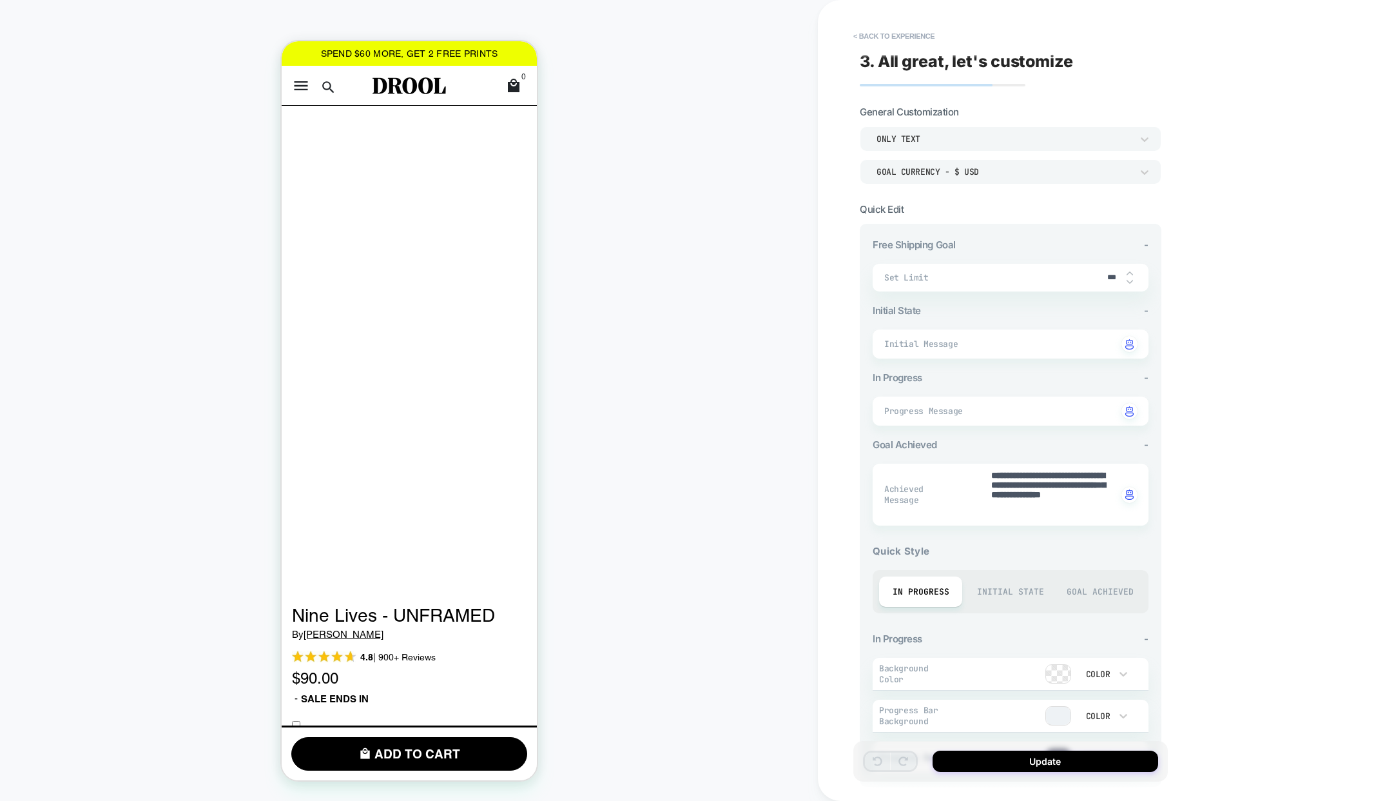
click at [1013, 587] on div "Initial State" at bounding box center [1010, 591] width 83 height 30
click at [933, 589] on div "In Progress" at bounding box center [920, 591] width 83 height 30
click at [1096, 591] on div "Goal Achieved" at bounding box center [1099, 591] width 83 height 30
click at [889, 579] on div "In Progress" at bounding box center [920, 591] width 83 height 30
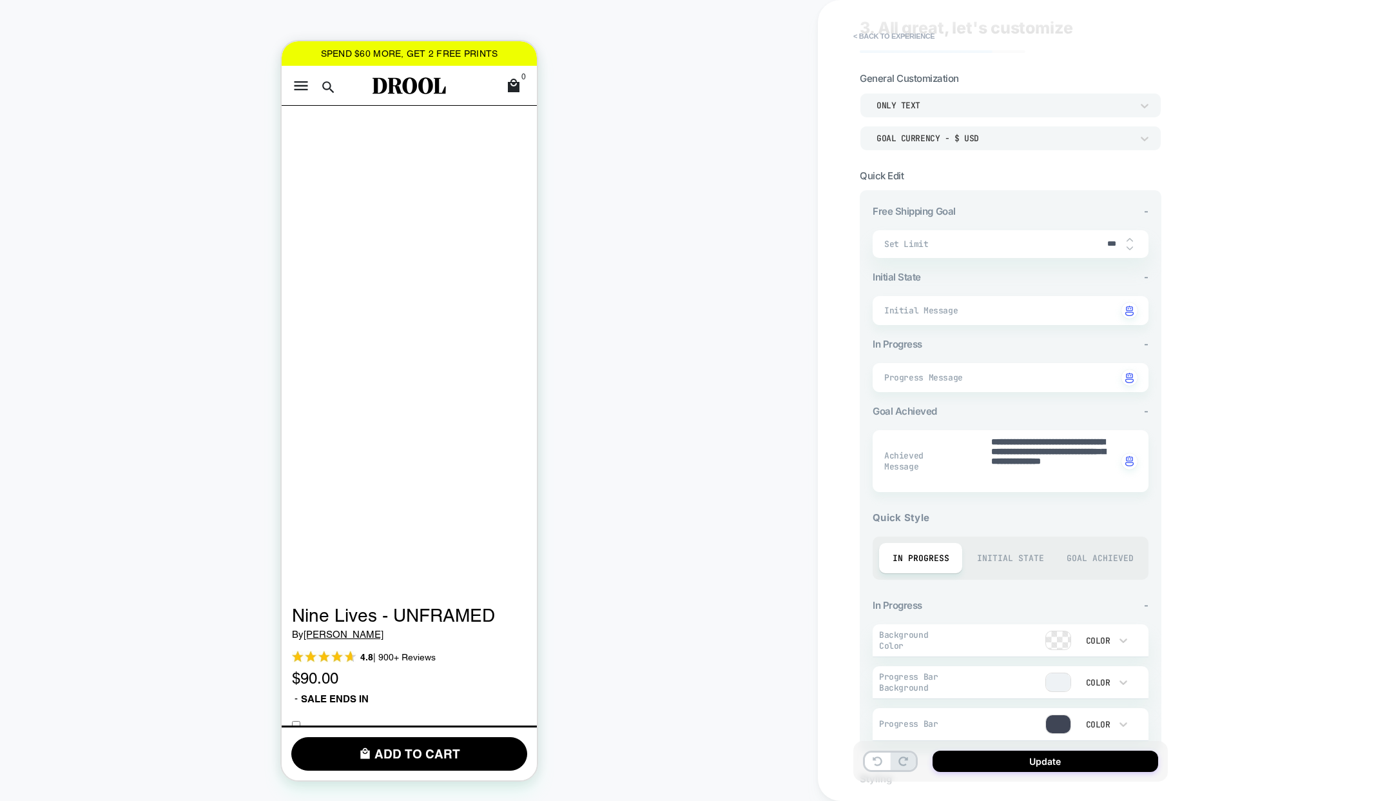
scroll to position [0, 0]
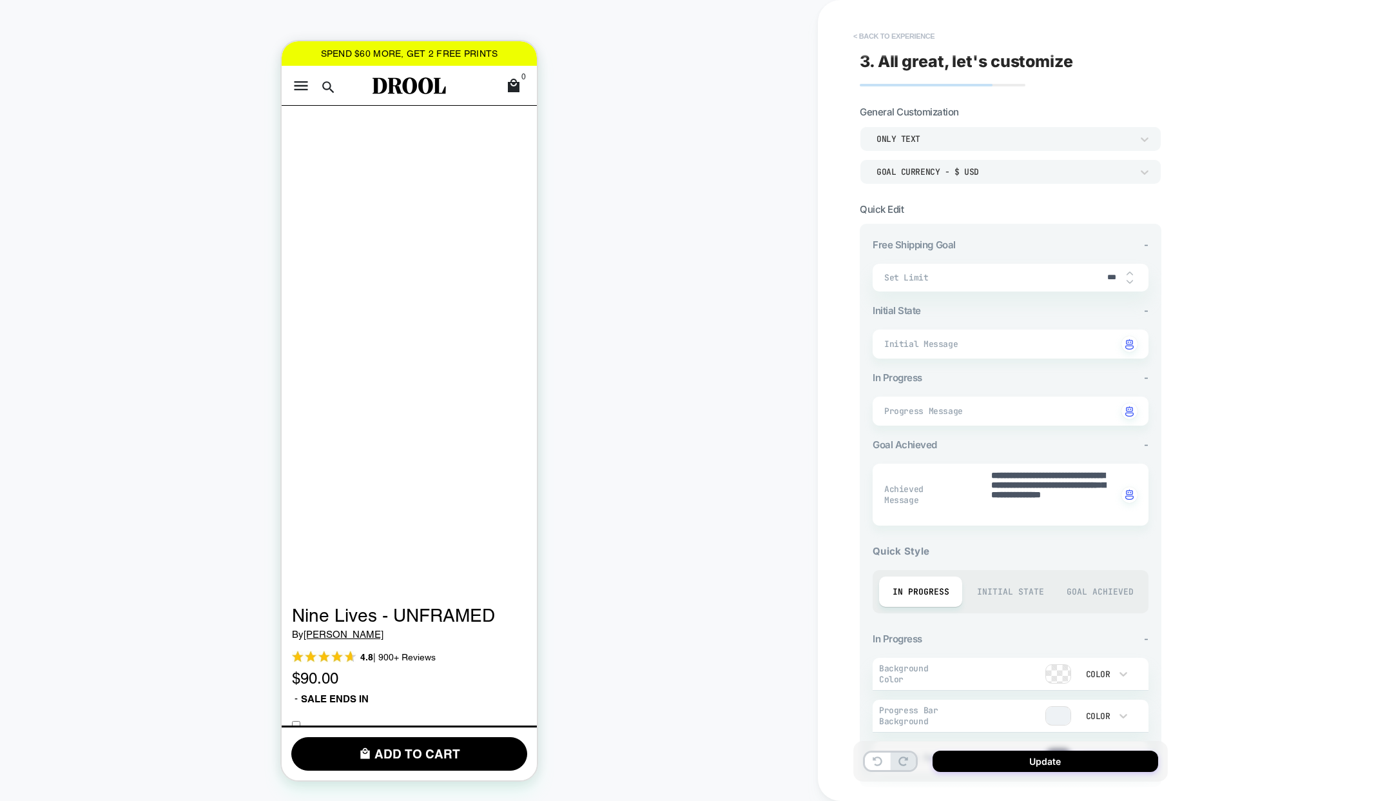
click at [875, 32] on button "< Back to experience" at bounding box center [894, 36] width 94 height 21
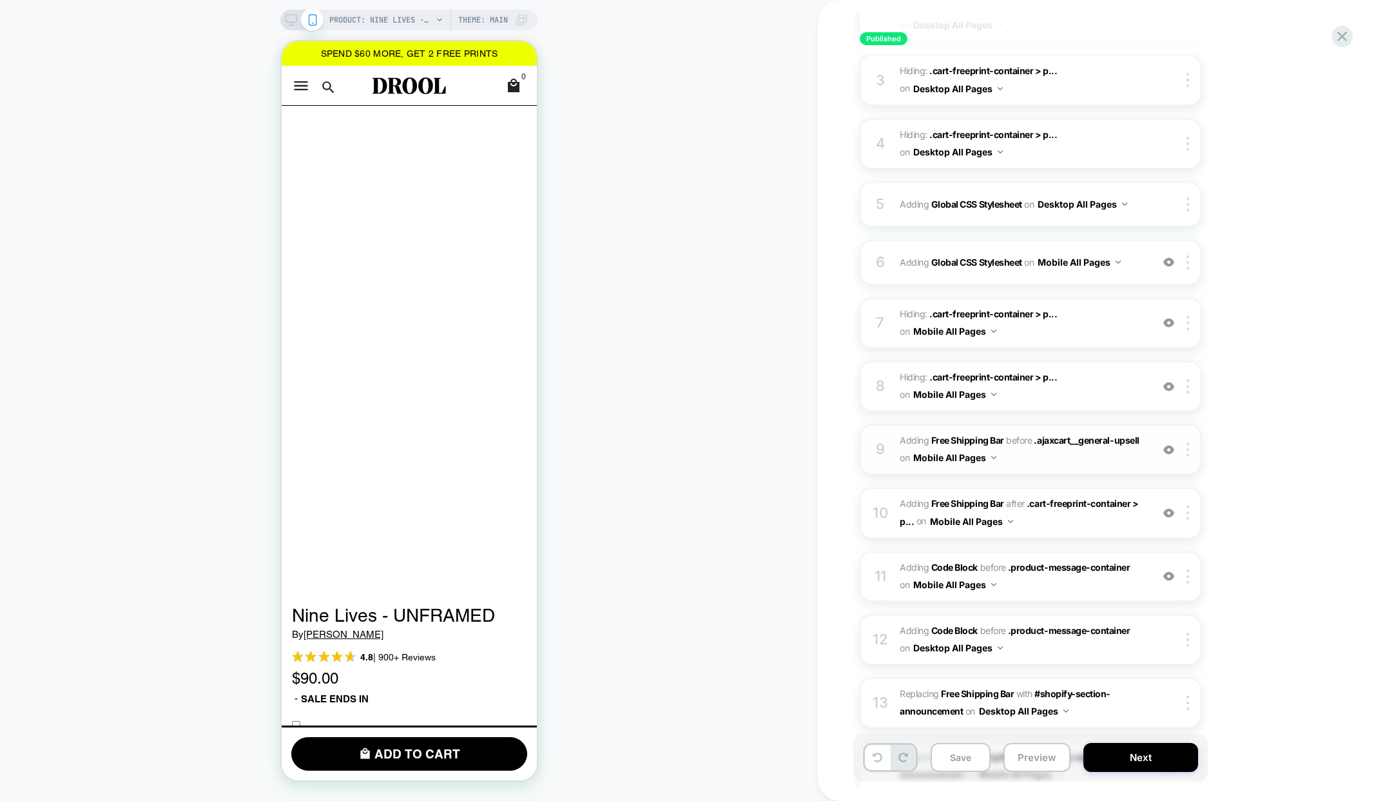
scroll to position [311, 0]
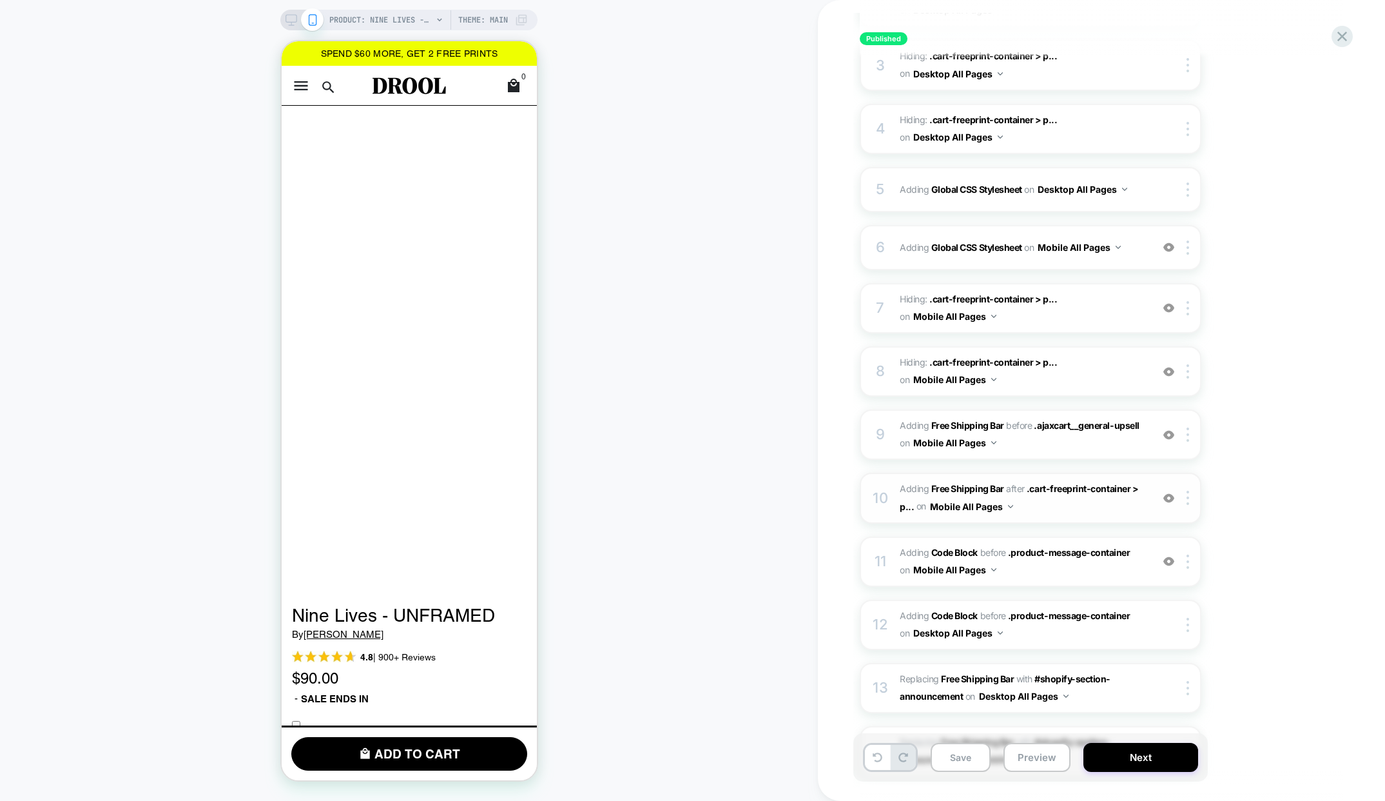
click at [1067, 513] on span "#_loomi_addon_1713097420621_dup1713099360_dup1713459895_dup1713965804_dup171561…" at bounding box center [1023, 497] width 246 height 35
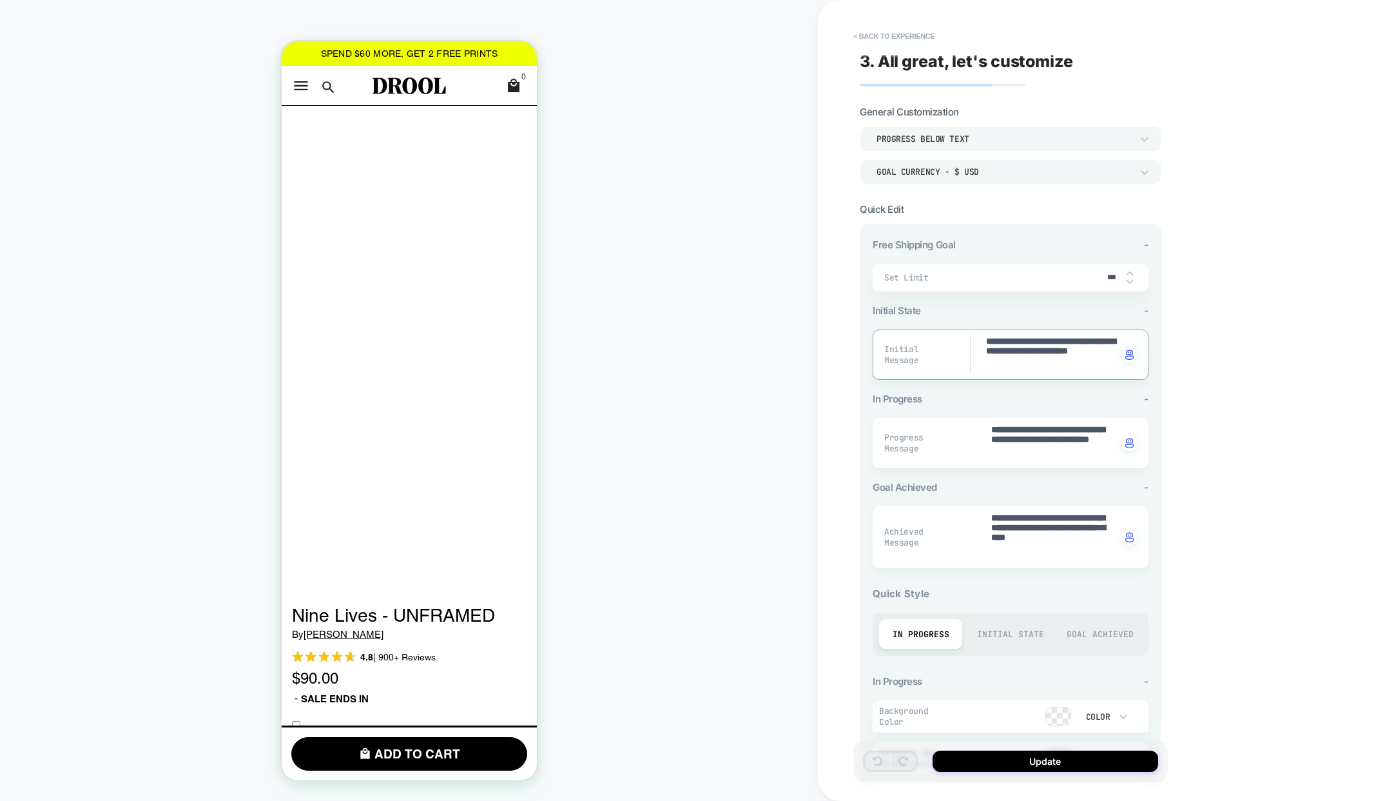
drag, startPoint x: 1062, startPoint y: 363, endPoint x: 1075, endPoint y: 364, distance: 12.9
click at [1069, 363] on textarea "**********" at bounding box center [1051, 354] width 132 height 39
type textarea "*"
type textarea "**********"
type textarea "*"
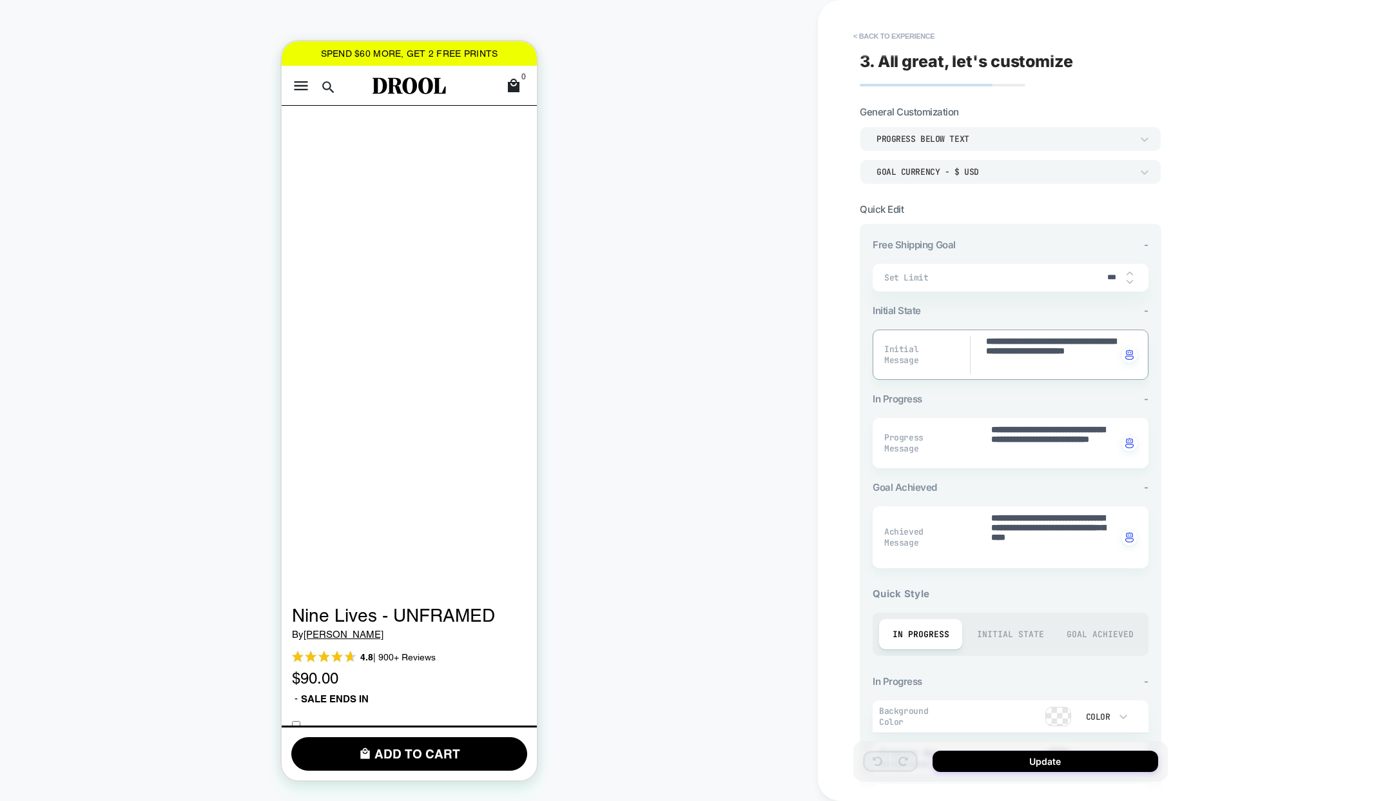
type textarea "**********"
type textarea "*"
type textarea "**********"
type textarea "*"
type textarea "**********"
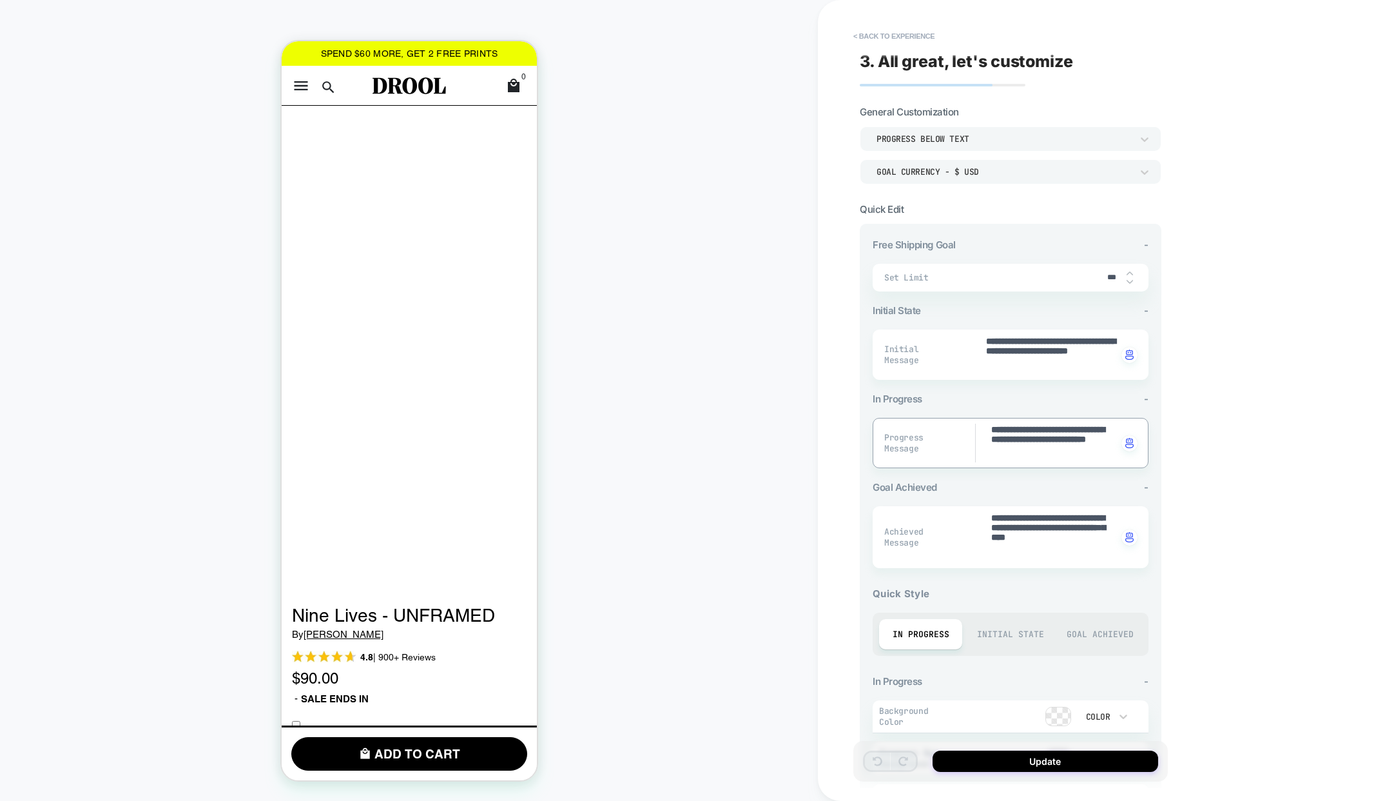
type textarea "*"
type textarea "**********"
type textarea "*"
type textarea "**********"
click at [1055, 761] on button "Update" at bounding box center [1046, 760] width 226 height 21
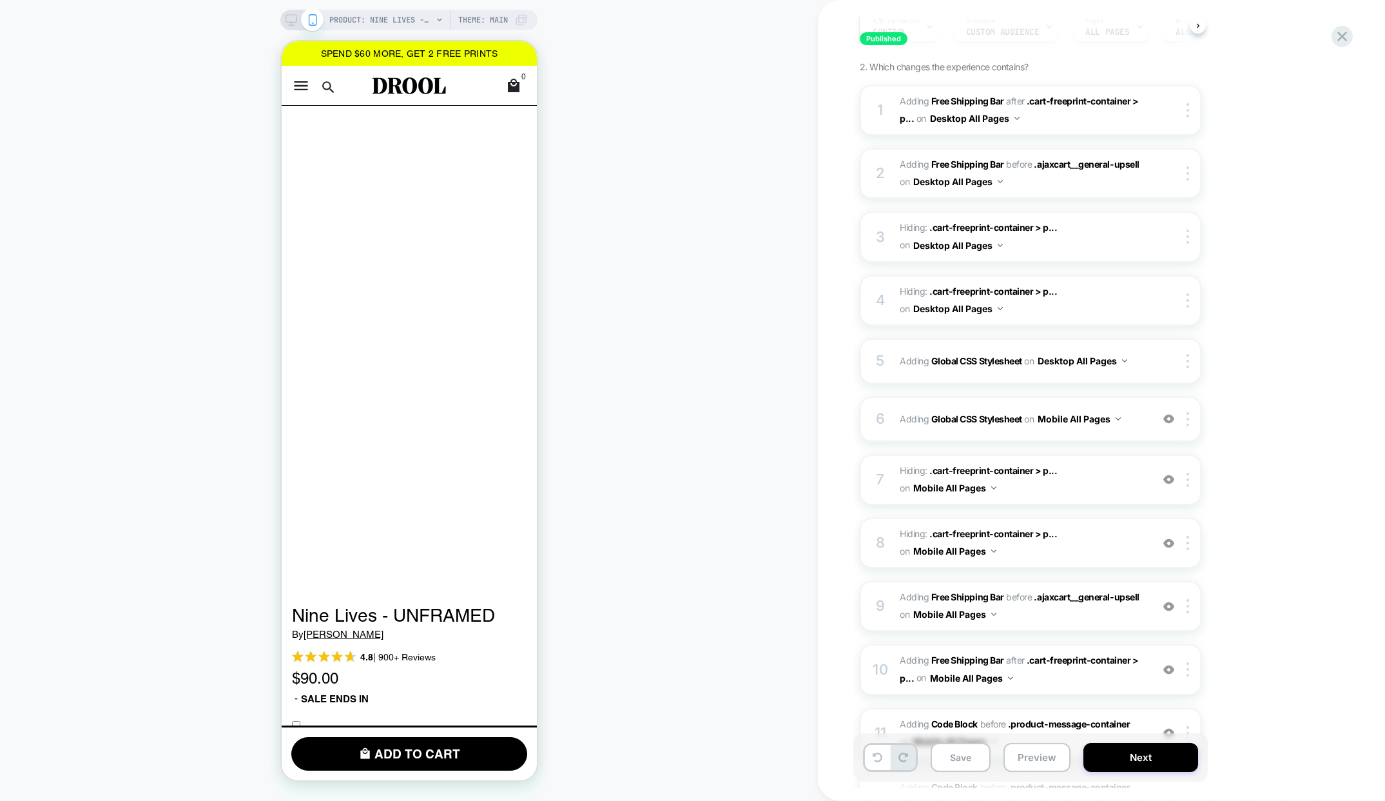
scroll to position [441, 0]
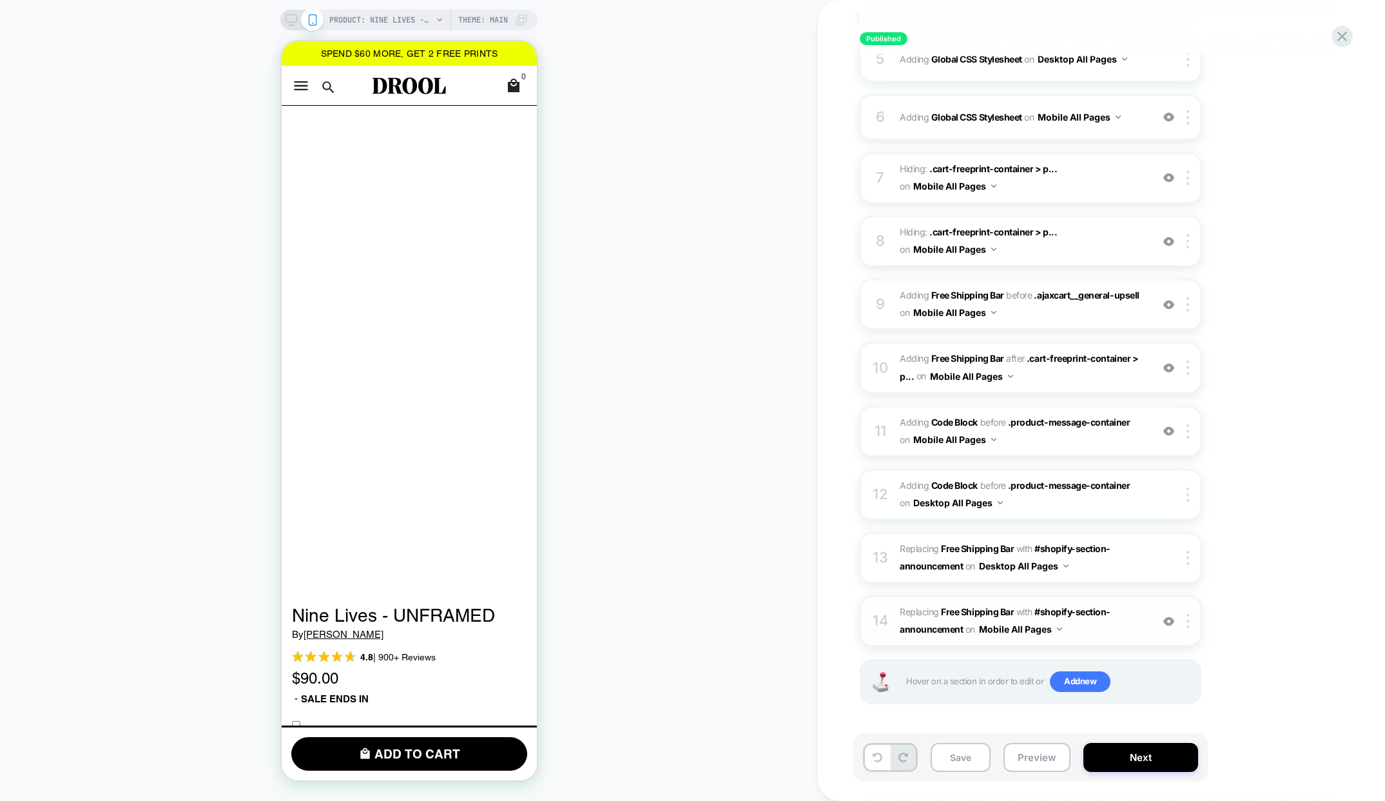
click at [1124, 622] on span "#_loomi_addon_1727350166198_dup1727454475_dup1727794652_dup1728411874_dup172841…" at bounding box center [1023, 620] width 246 height 35
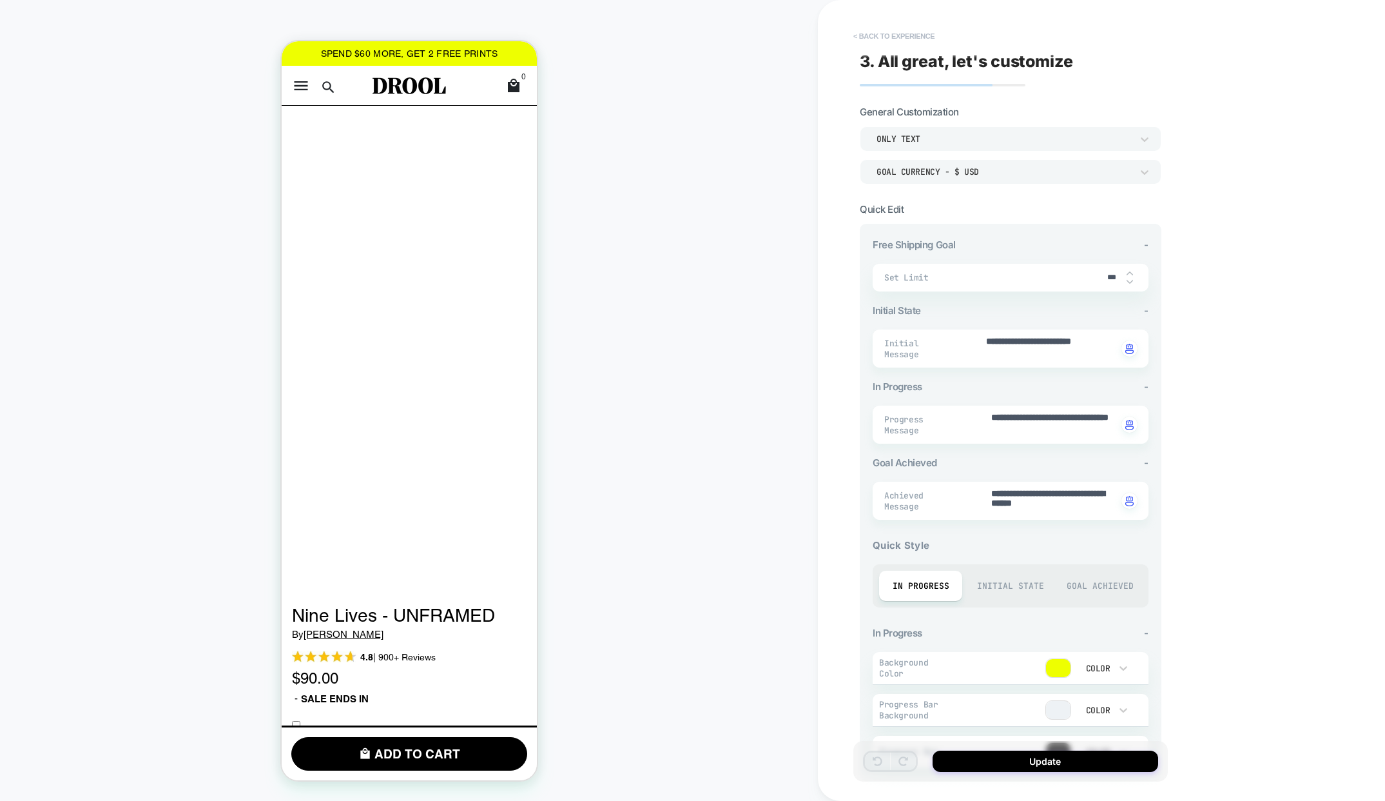
click at [888, 36] on button "< Back to experience" at bounding box center [894, 36] width 94 height 21
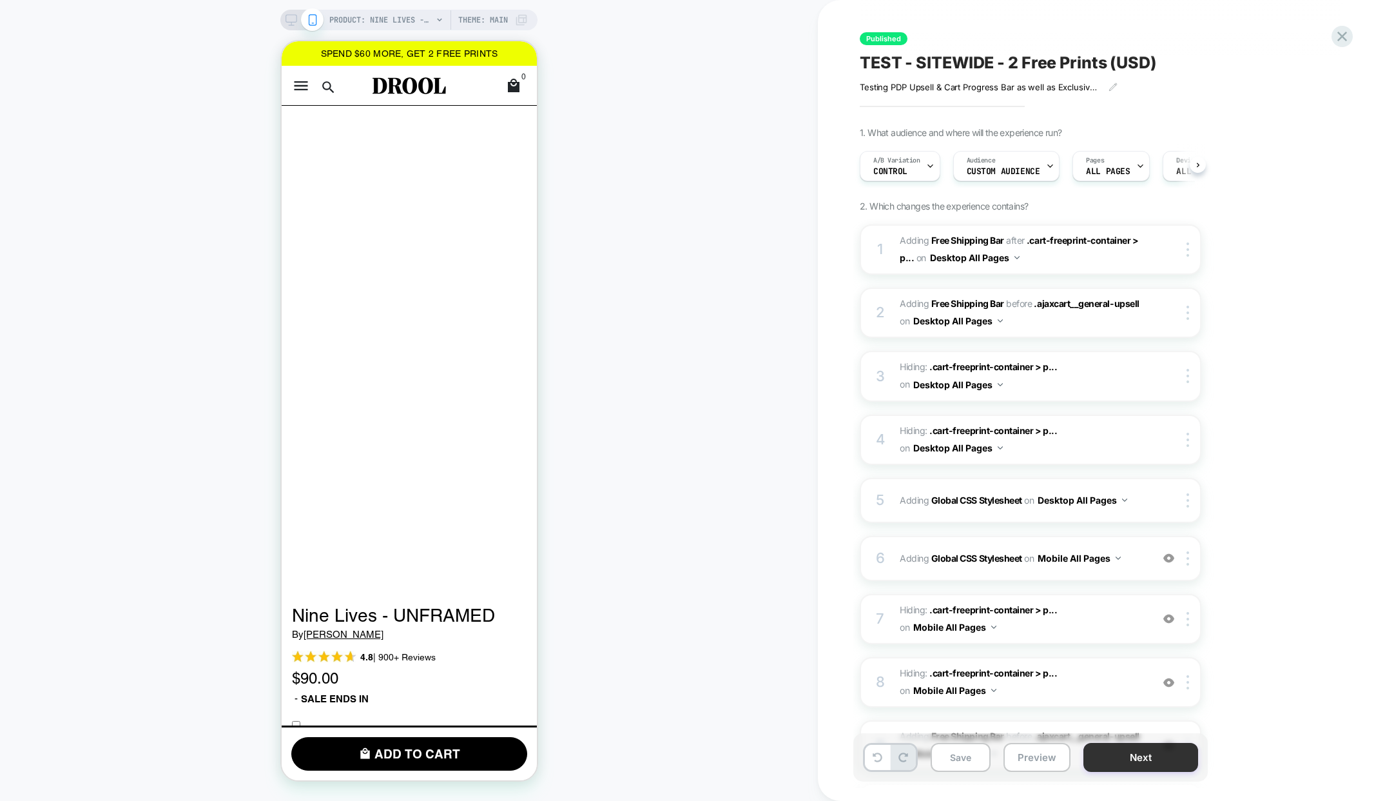
scroll to position [0, 1]
click at [293, 17] on icon at bounding box center [292, 20] width 12 height 12
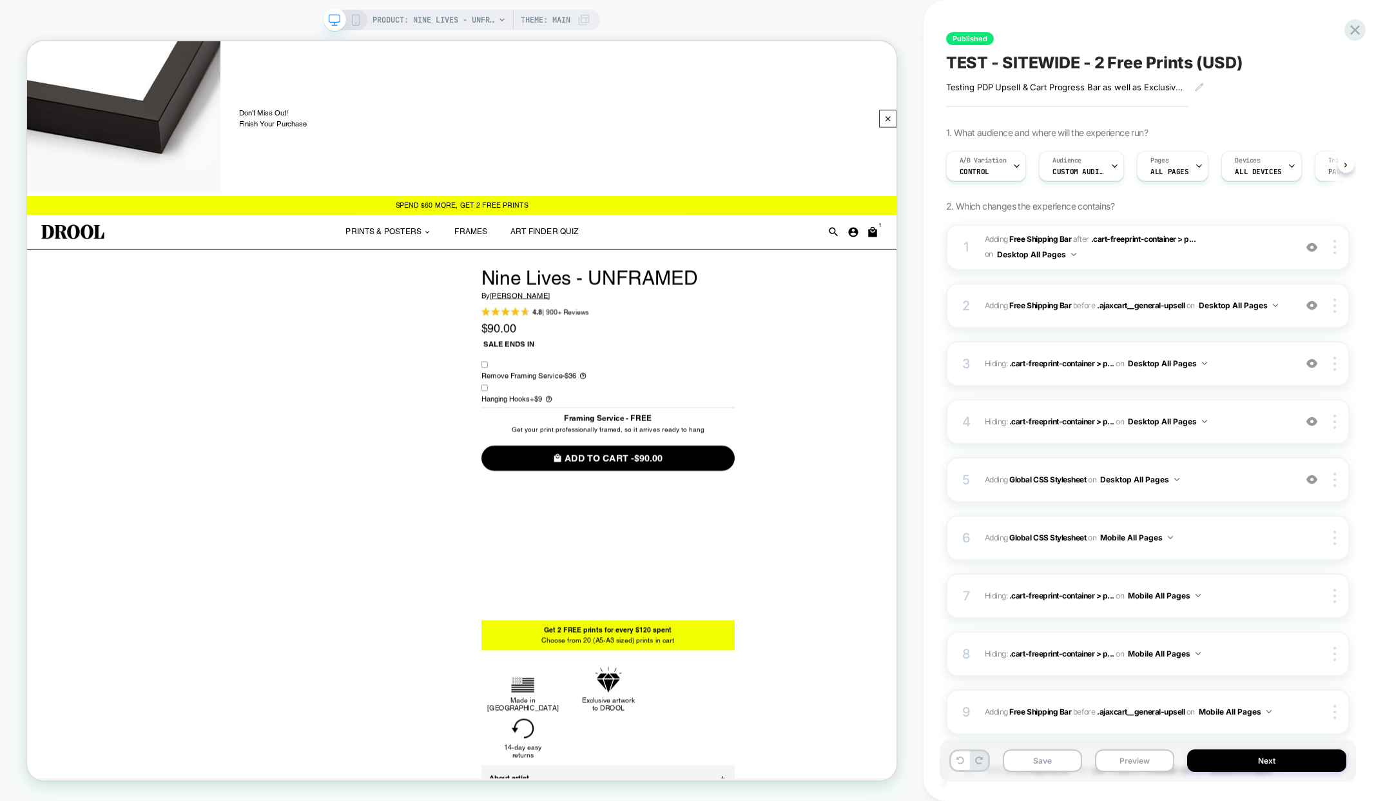
scroll to position [0, 1]
click at [1237, 260] on span "#_loomi_addon_1713094888459_dup1713099360_dup1713459895_dup1713965804_dup171561…" at bounding box center [1137, 247] width 304 height 30
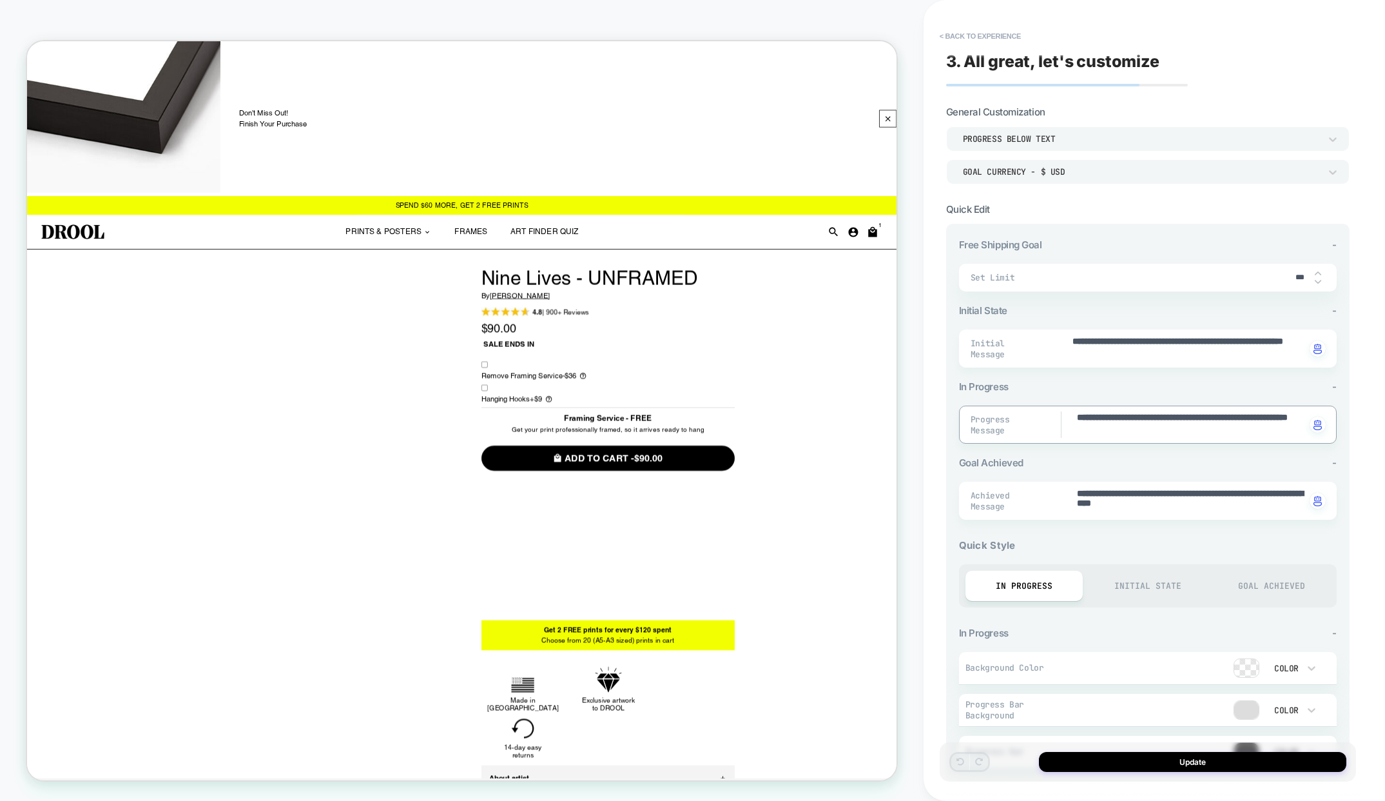
type textarea "*"
type textarea "**********"
type textarea "*"
type textarea "**********"
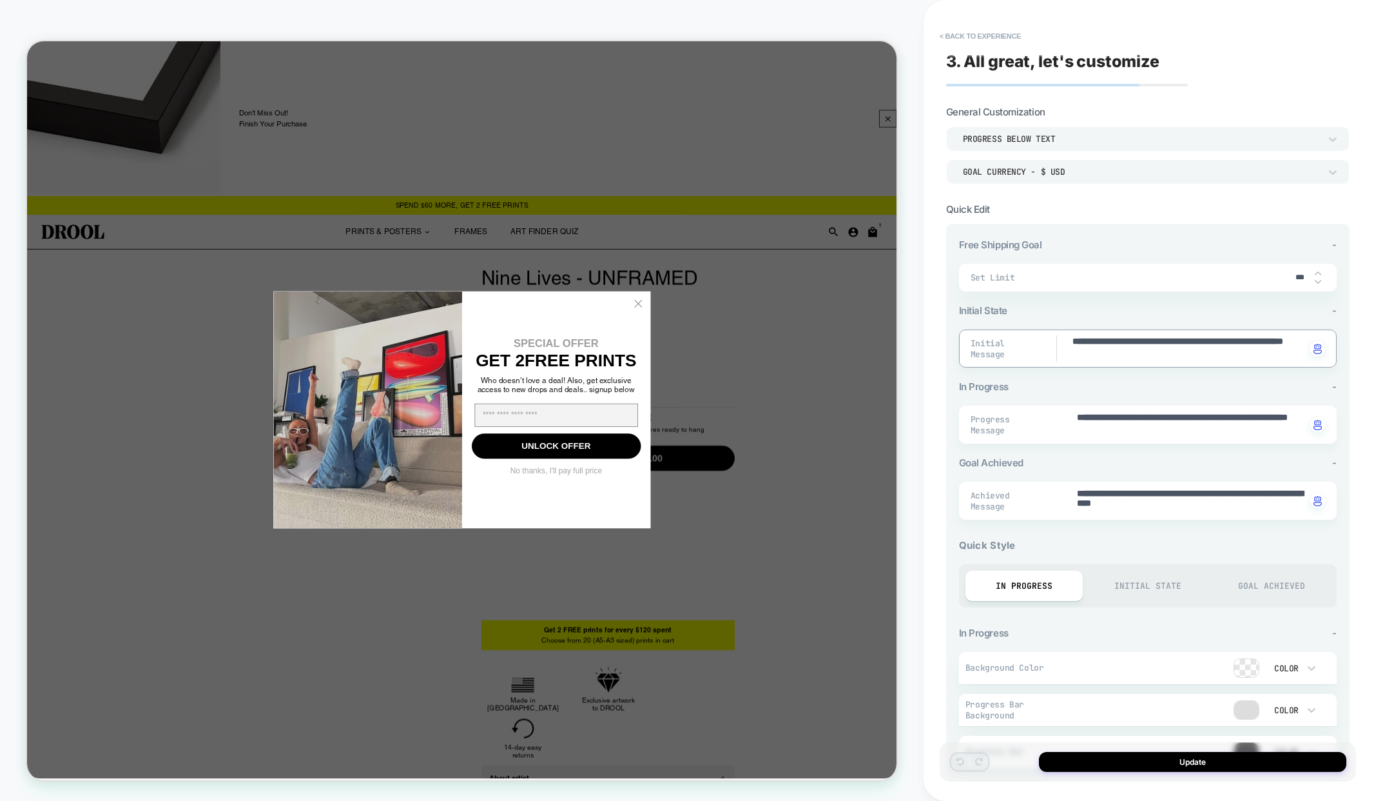
type textarea "*"
type textarea "**********"
type textarea "*"
type textarea "**********"
click at [843, 388] on circle "Close dialog" at bounding box center [841, 390] width 21 height 21
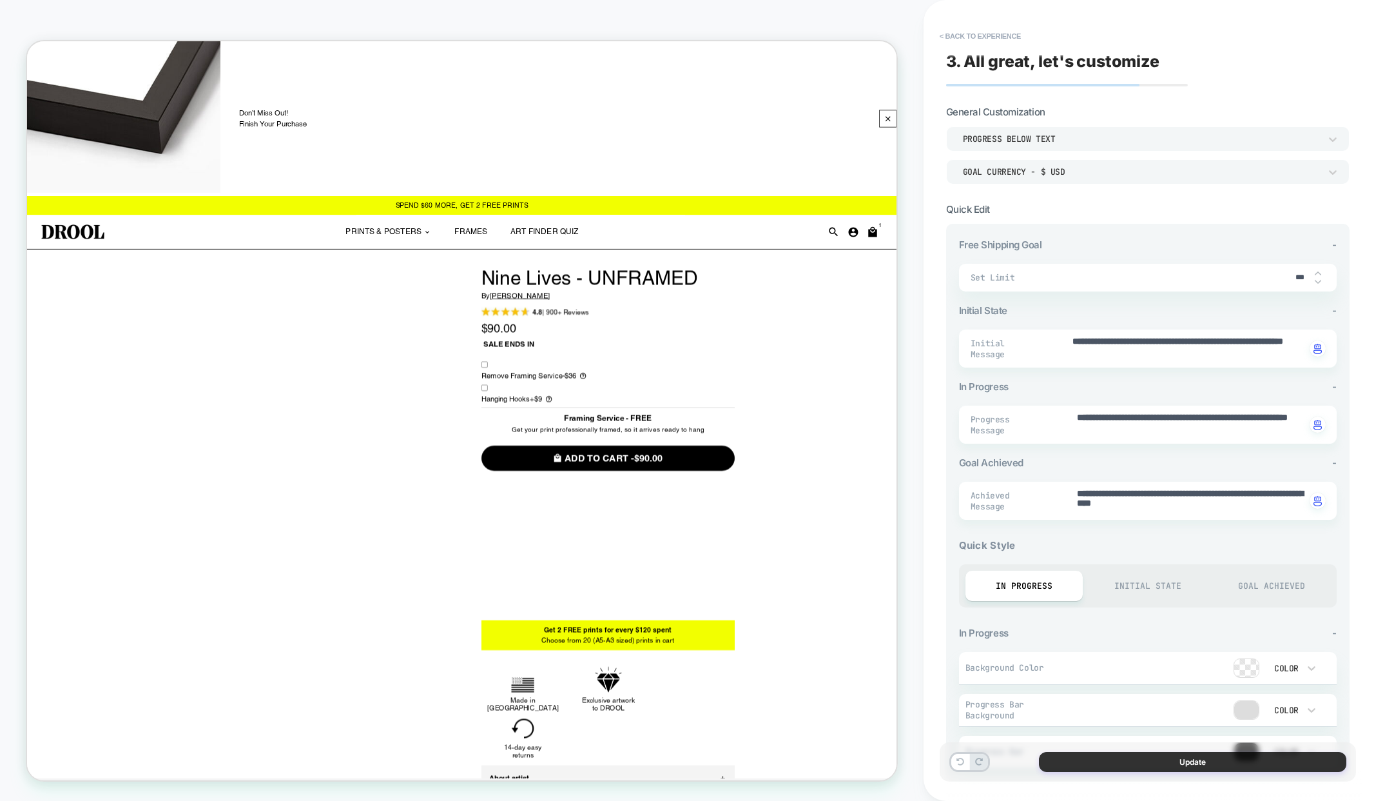
click at [1212, 758] on button "Update" at bounding box center [1192, 762] width 307 height 20
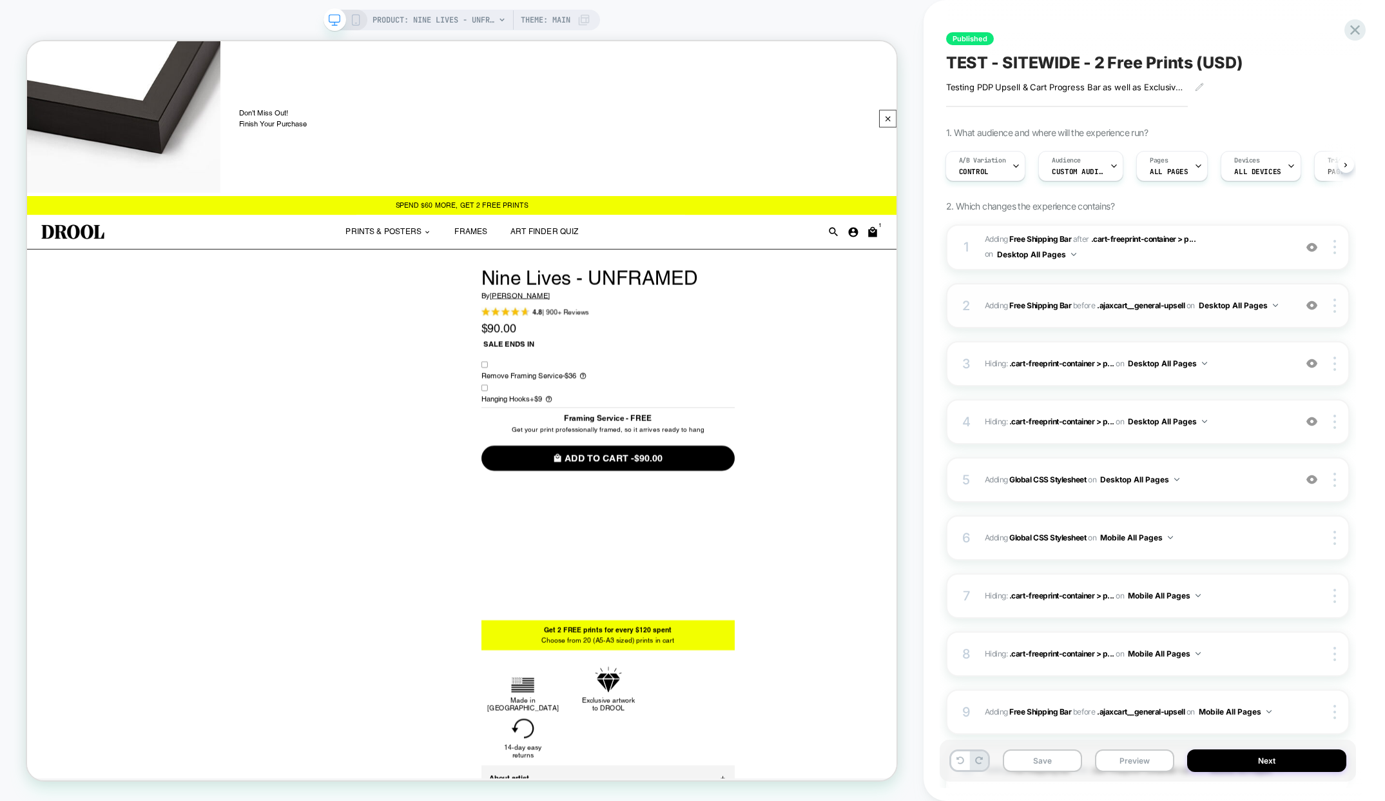
click at [1211, 293] on div "2 #_loomi_addon_1713096001219_dup1713099360_dup1713459895_dup1713965804_dup1715…" at bounding box center [1148, 305] width 404 height 45
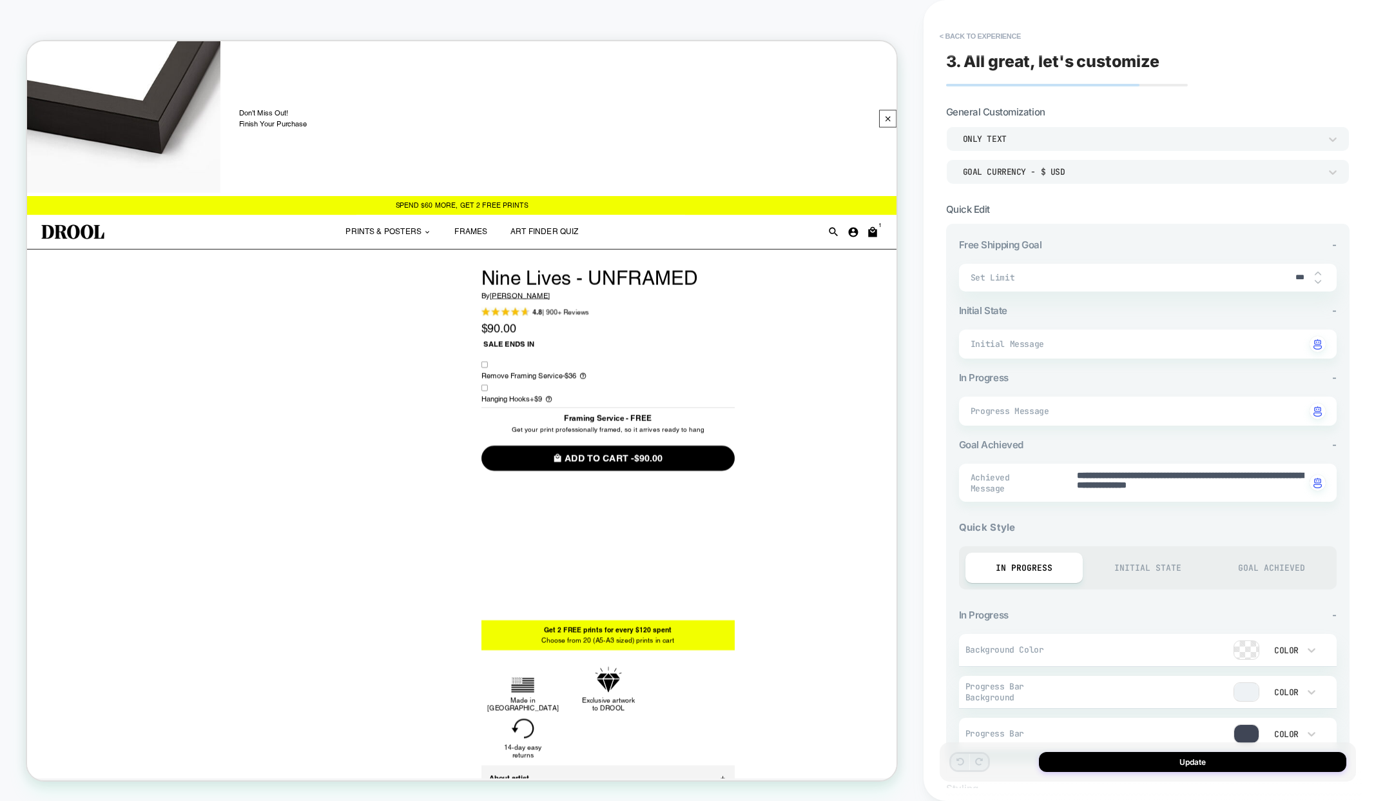
type textarea "*"
click at [977, 33] on button "< Back to experience" at bounding box center [980, 36] width 94 height 21
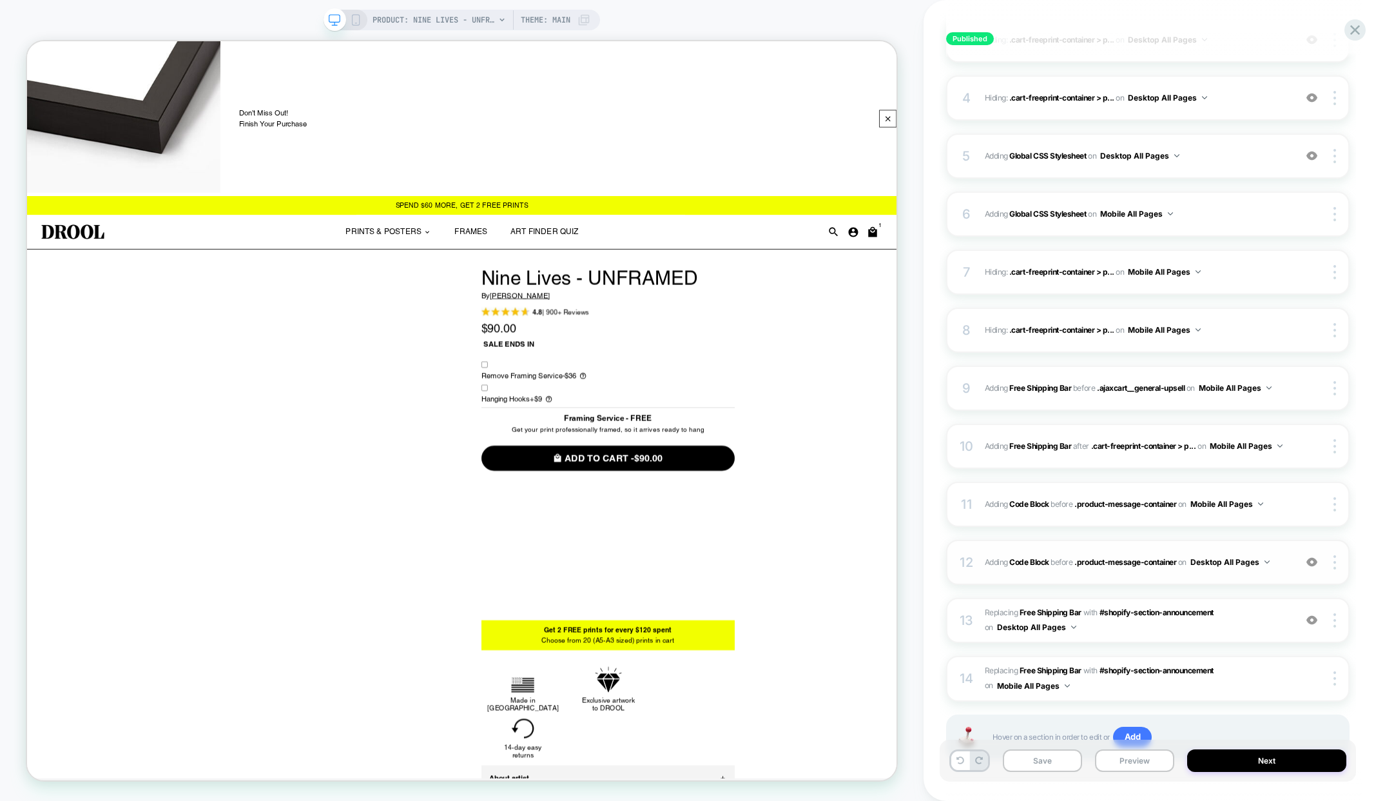
scroll to position [324, 0]
click at [1168, 575] on div "12 Adding Code Block BEFORE .product-message-container .product-message-contain…" at bounding box center [1148, 562] width 404 height 45
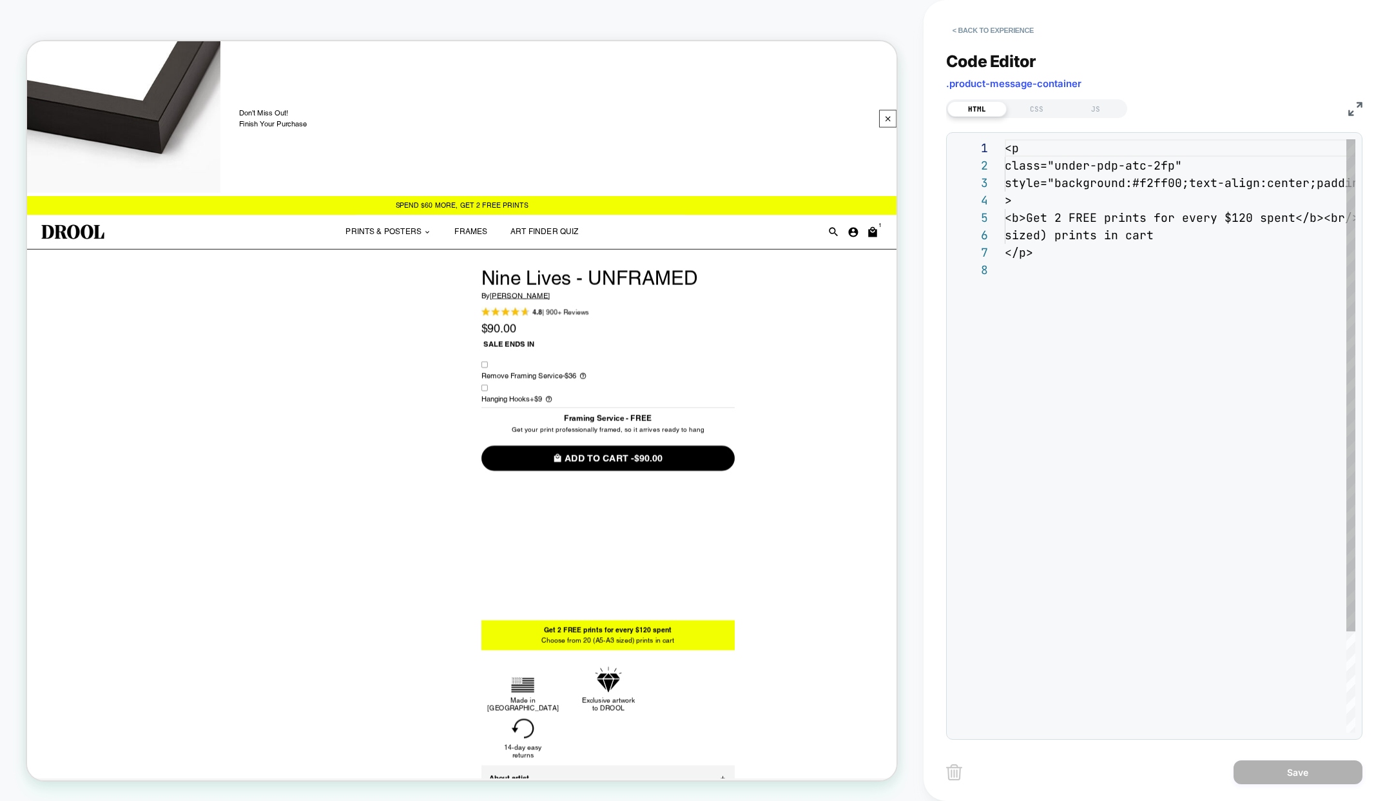
scroll to position [122, 0]
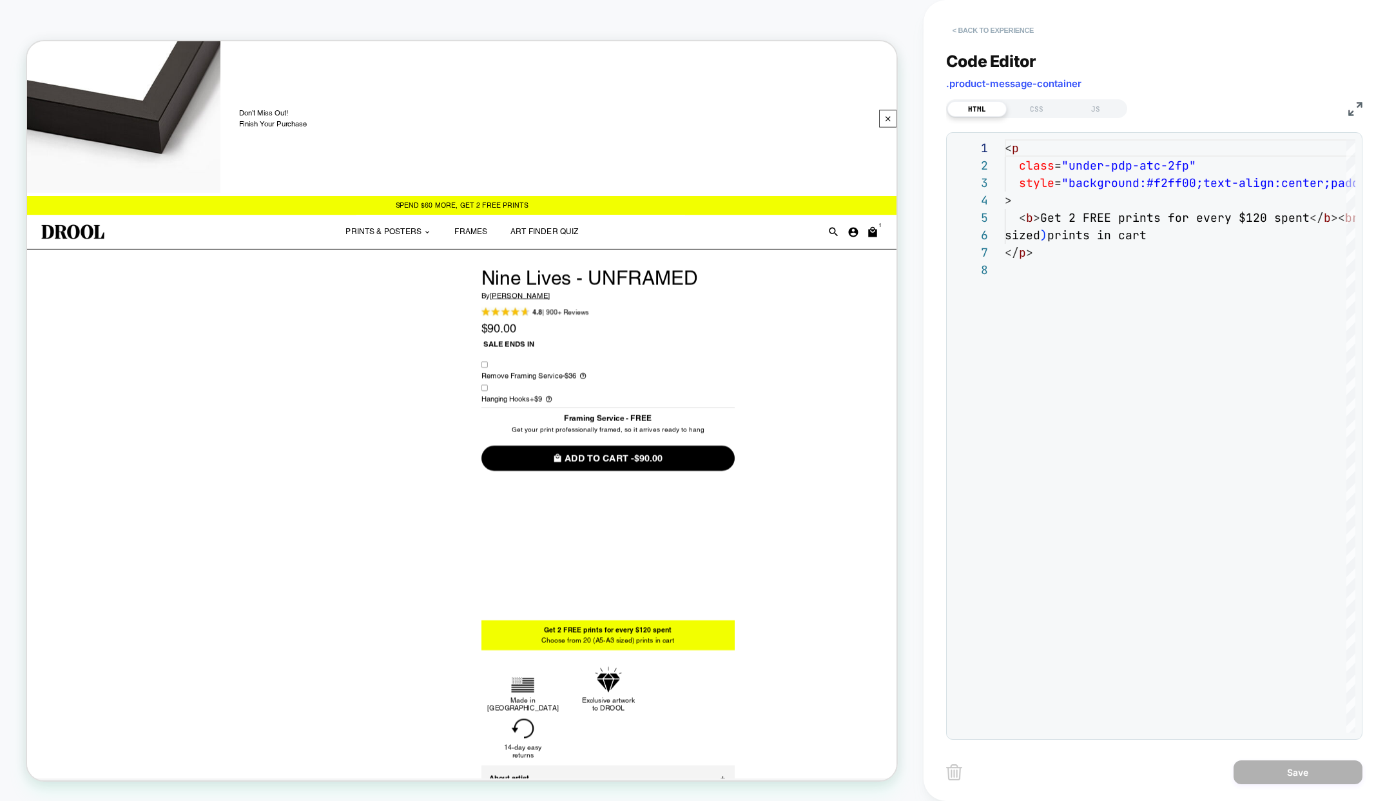
click at [990, 21] on button "< Back to experience" at bounding box center [993, 30] width 94 height 21
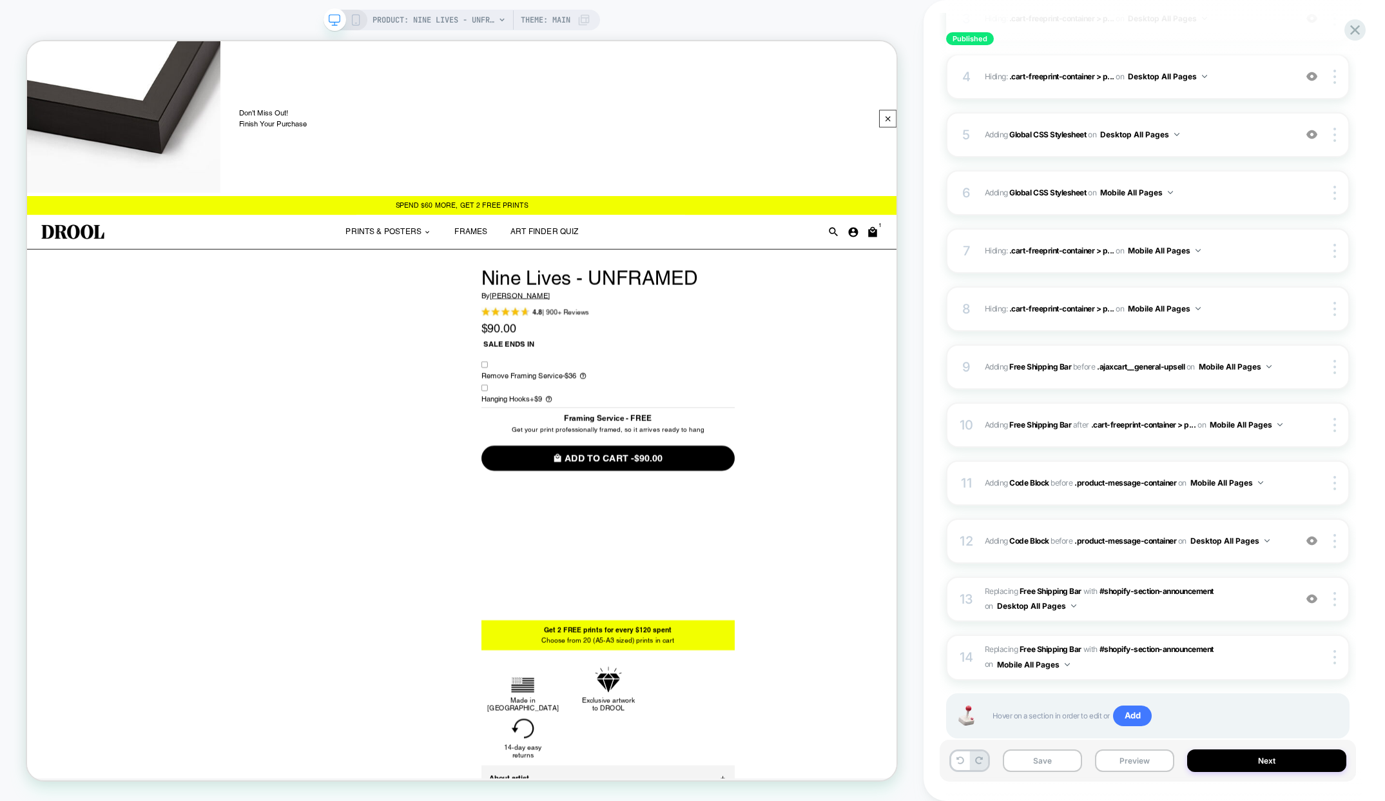
scroll to position [378, 0]
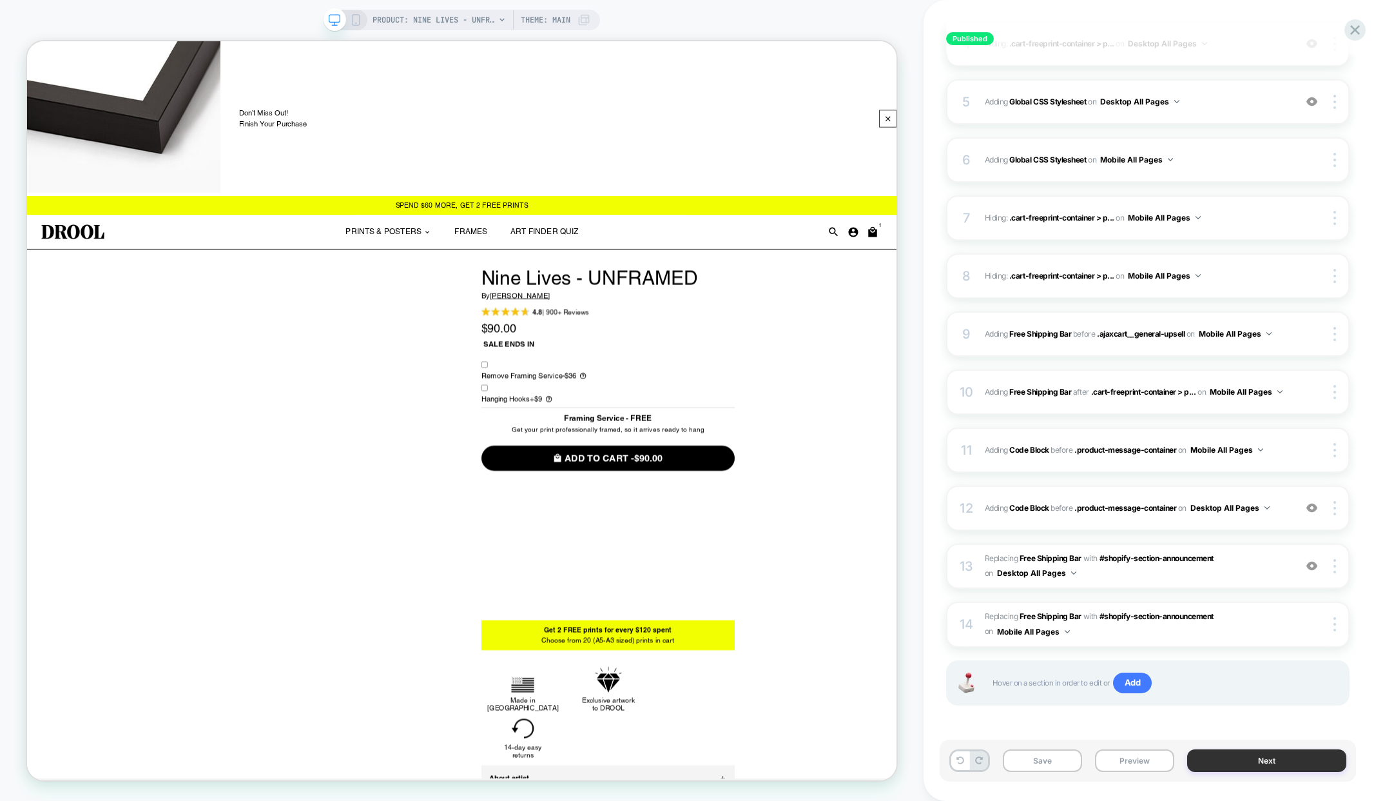
click at [1249, 761] on button "Next" at bounding box center [1266, 760] width 159 height 23
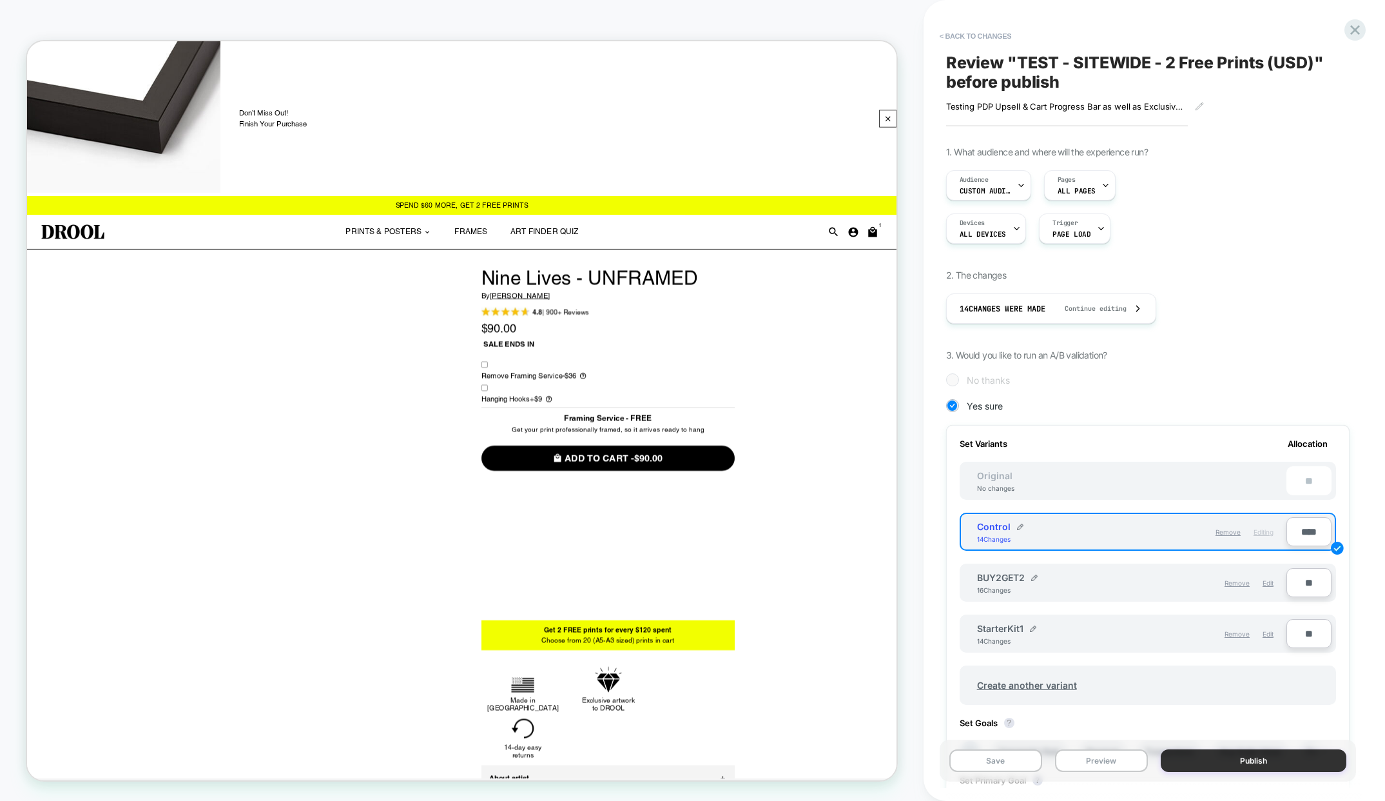
scroll to position [0, 1]
click at [1254, 757] on button "Publish" at bounding box center [1254, 760] width 186 height 23
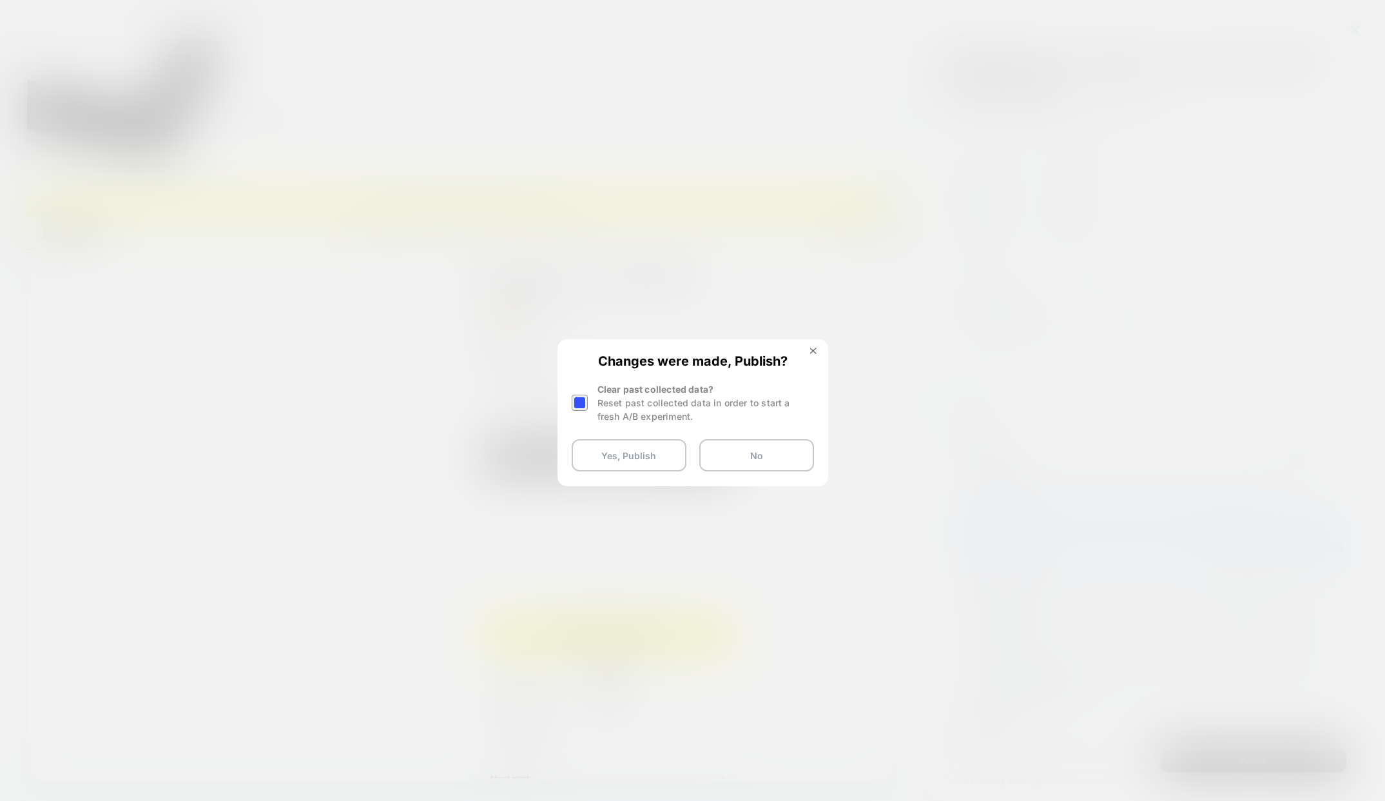
click at [578, 403] on div at bounding box center [580, 402] width 16 height 16
click at [616, 453] on button "Yes, Publish" at bounding box center [629, 455] width 115 height 32
